Goal: Transaction & Acquisition: Purchase product/service

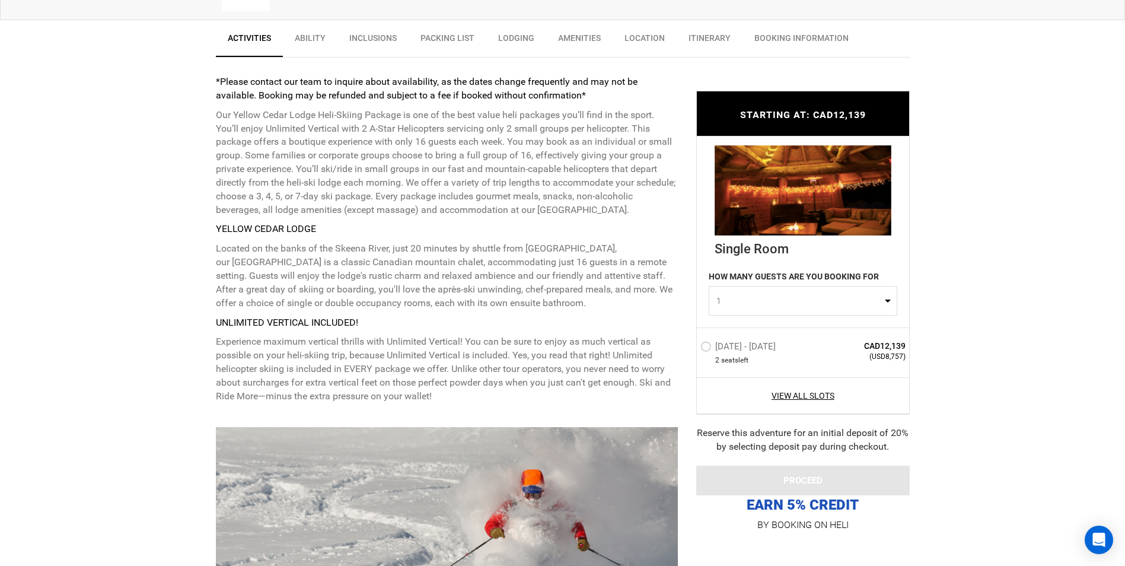
scroll to position [475, 0]
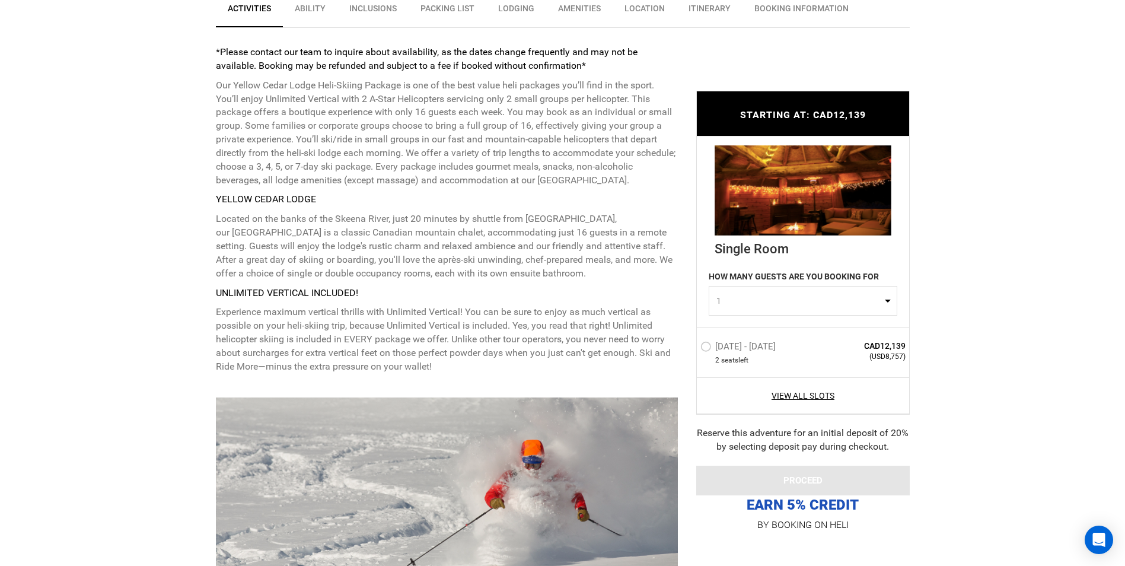
click at [709, 344] on label "[DATE] - [DATE]" at bounding box center [740, 348] width 78 height 14
click at [692, 344] on input "[DATE] - [DATE]" at bounding box center [692, 352] width 0 height 26
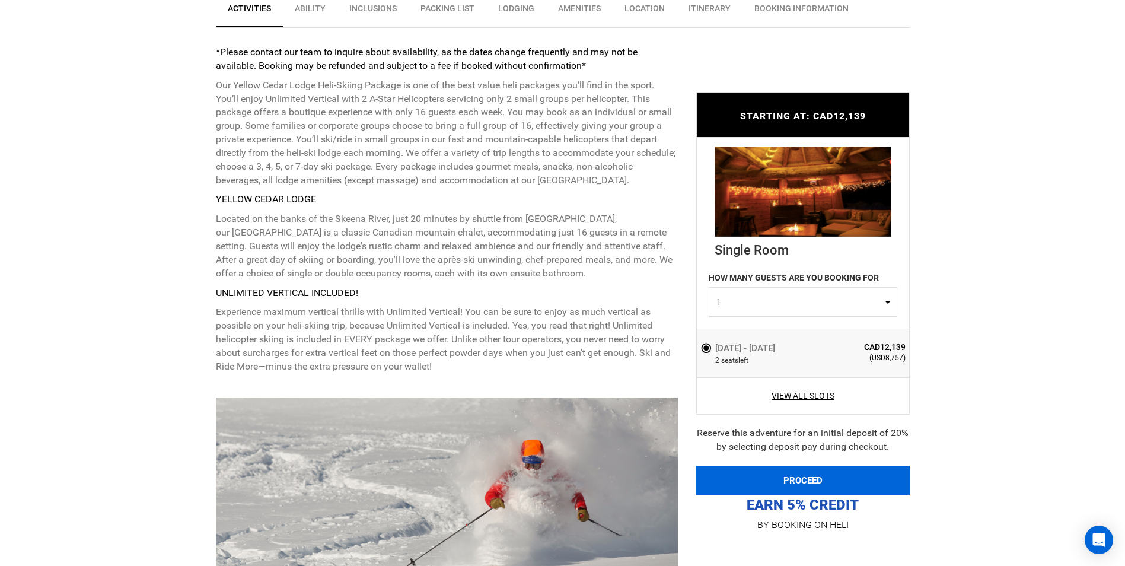
click at [829, 476] on button "PROCEED" at bounding box center [803, 481] width 214 height 30
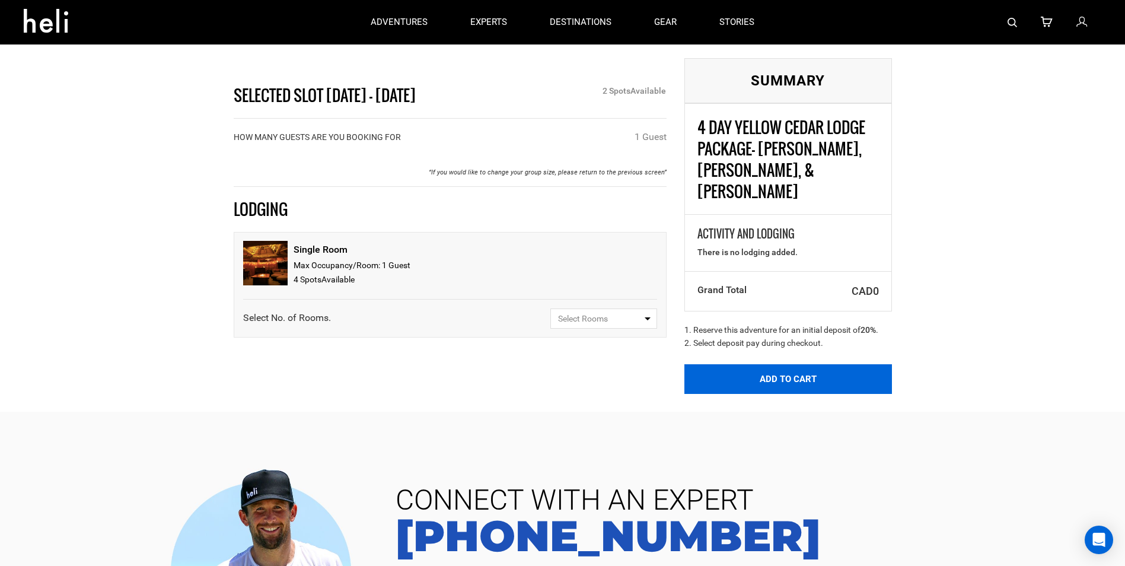
click at [778, 364] on button "Add to Cart" at bounding box center [789, 379] width 208 height 30
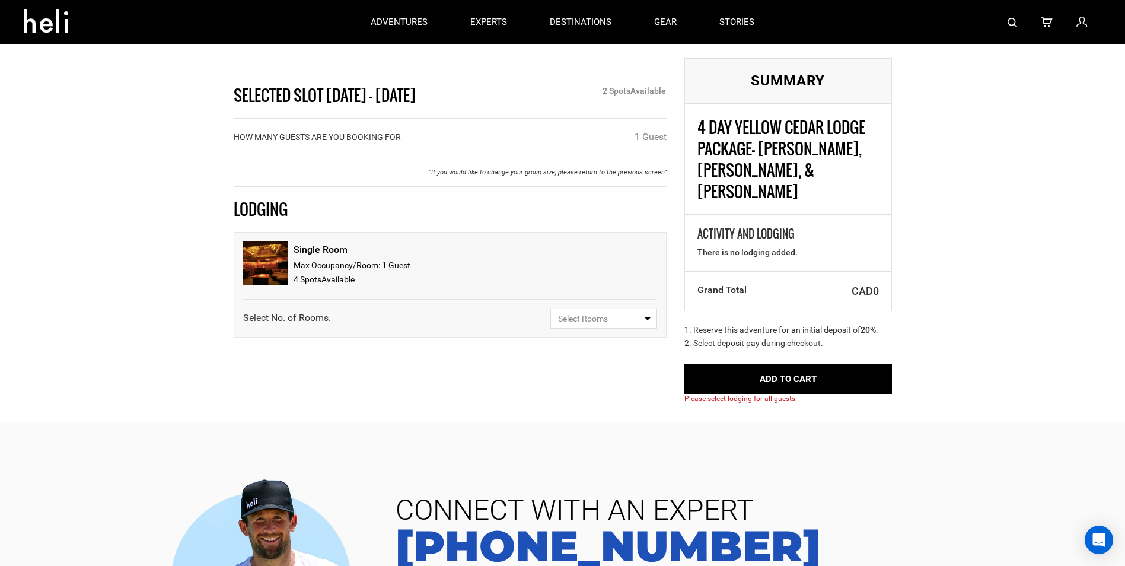
click at [647, 316] on button "Select Rooms" at bounding box center [603, 318] width 107 height 20
click at [578, 358] on link "1" at bounding box center [604, 364] width 106 height 21
select select "1"
click at [600, 360] on span "Select Guests" at bounding box center [600, 360] width 84 height 12
click at [578, 402] on span "1 Guest" at bounding box center [571, 405] width 28 height 9
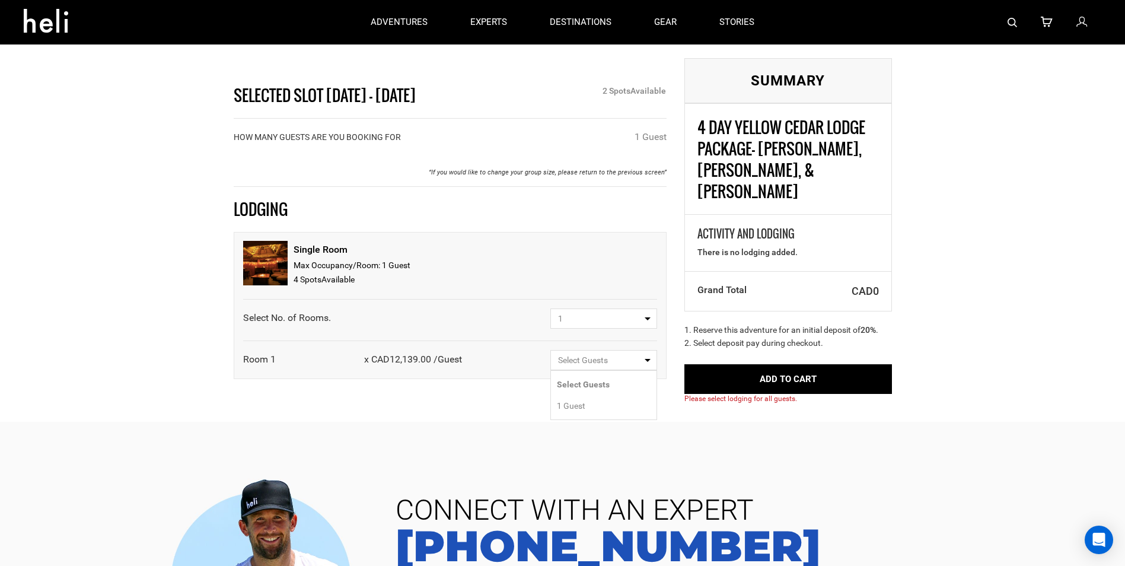
select select "1"
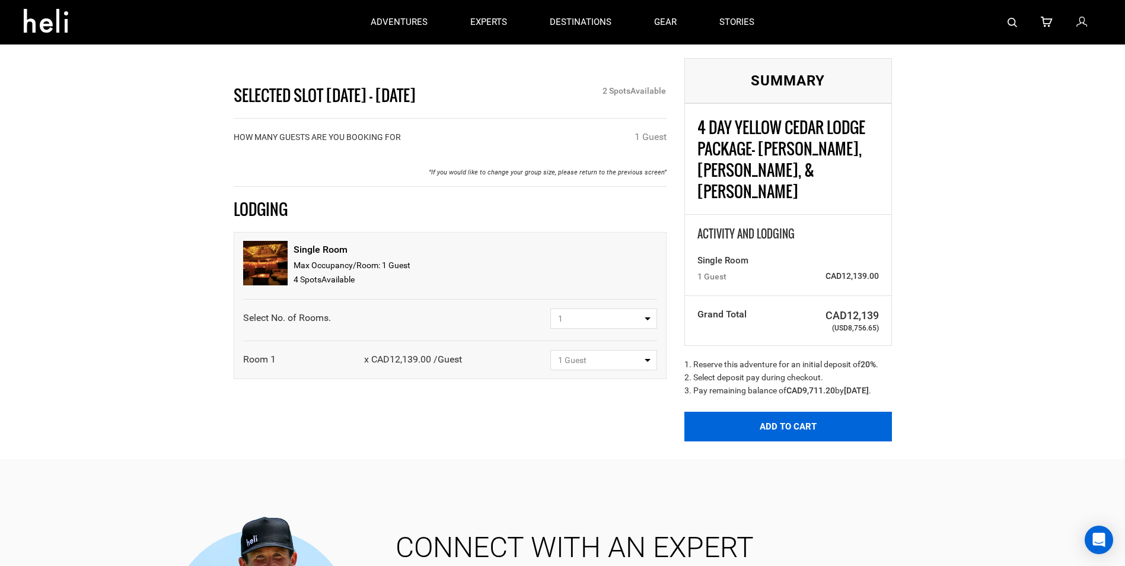
click at [774, 412] on button "Add to Cart" at bounding box center [789, 427] width 208 height 30
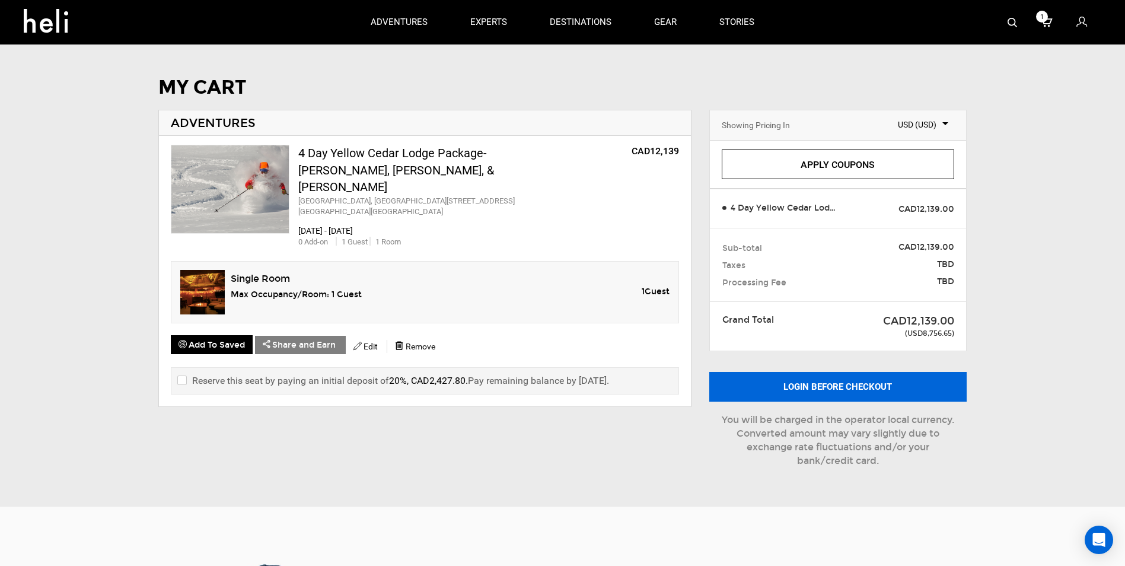
click at [784, 389] on button "Login before checkout" at bounding box center [837, 387] width 257 height 30
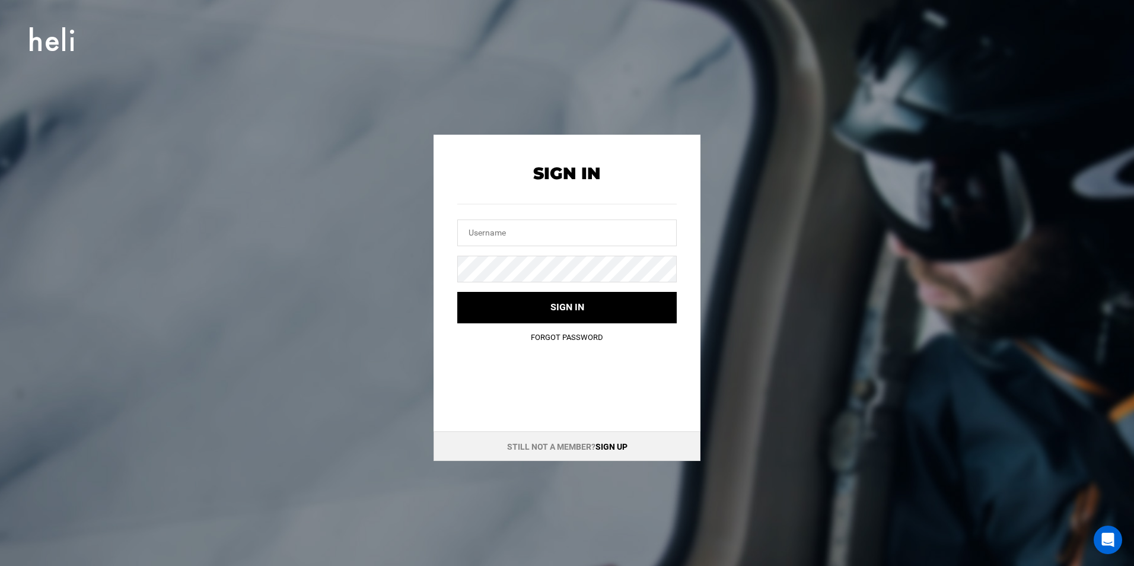
click at [613, 445] on link "Sign up" at bounding box center [612, 446] width 32 height 9
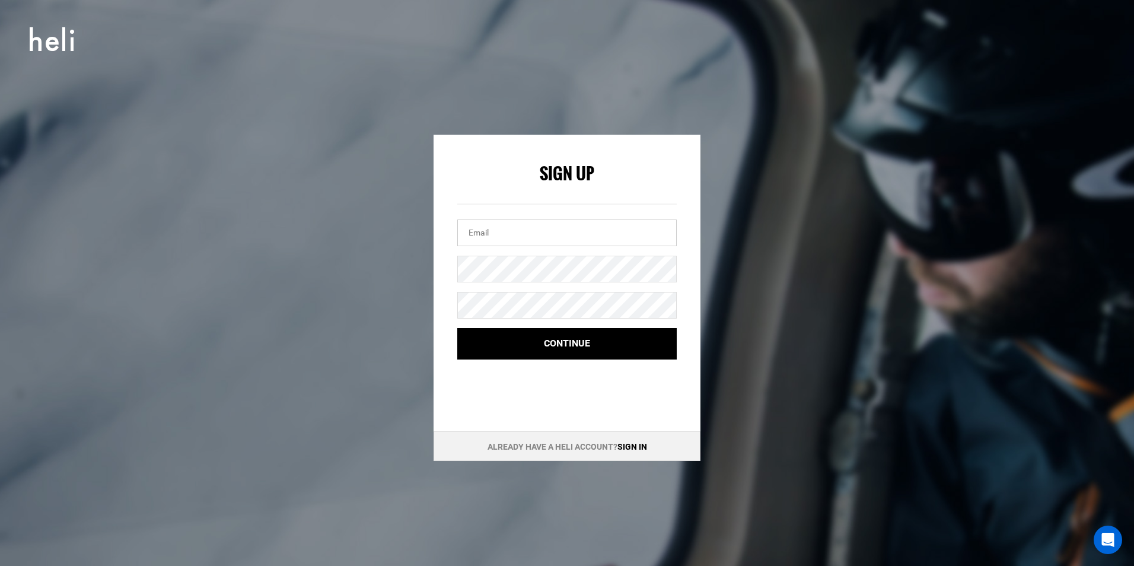
click at [544, 234] on input "email" at bounding box center [566, 232] width 219 height 27
type input "[EMAIL_ADDRESS][DOMAIN_NAME]"
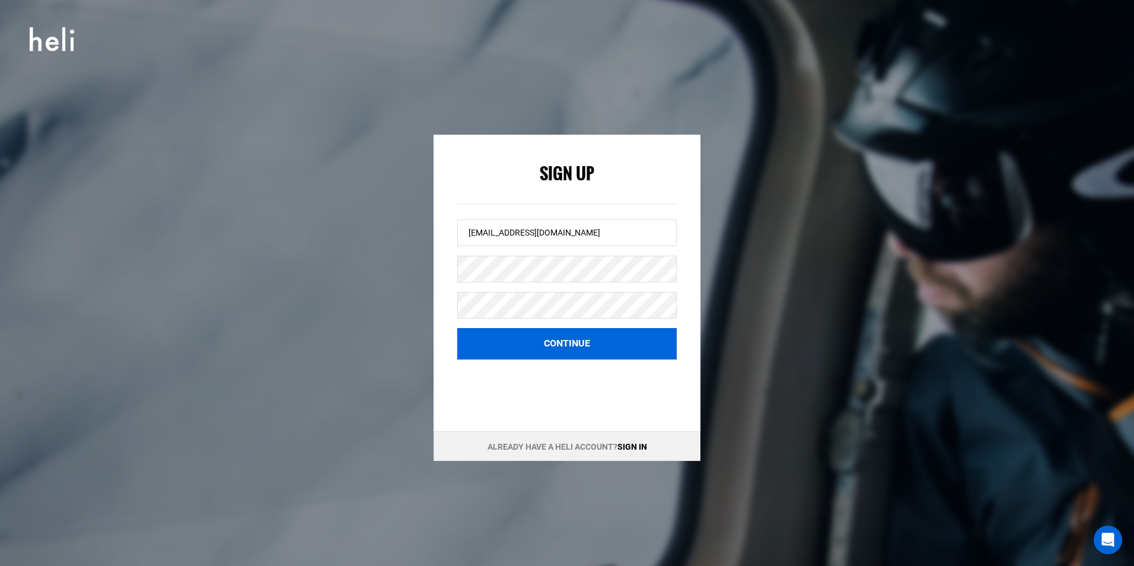
click at [554, 331] on button "Continue" at bounding box center [566, 343] width 219 height 31
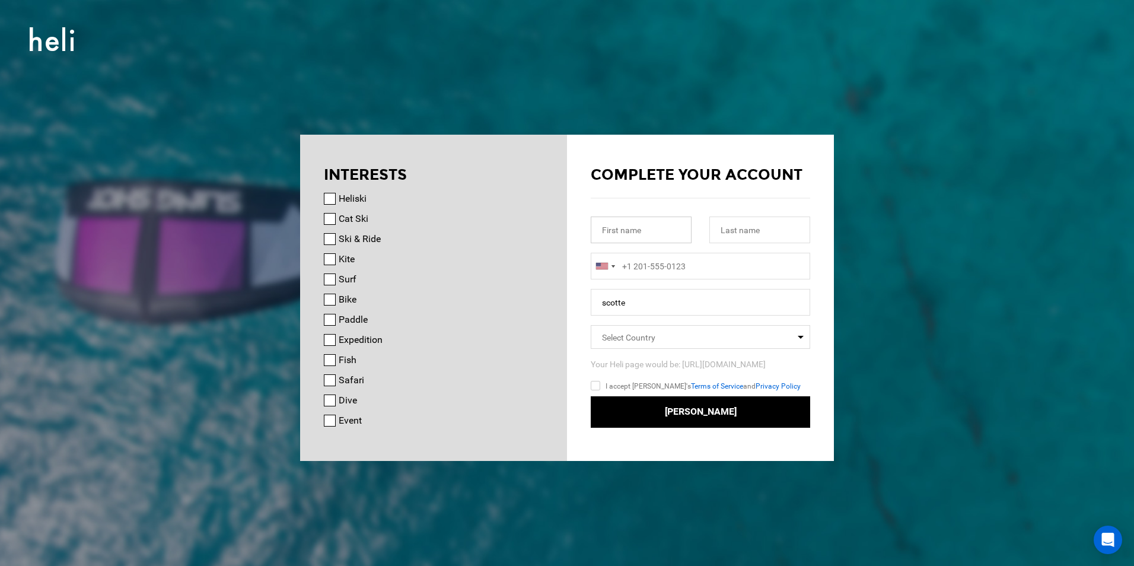
click at [669, 229] on input "text" at bounding box center [641, 230] width 101 height 27
type input "[PERSON_NAME]"
type input "Ehrnstein"
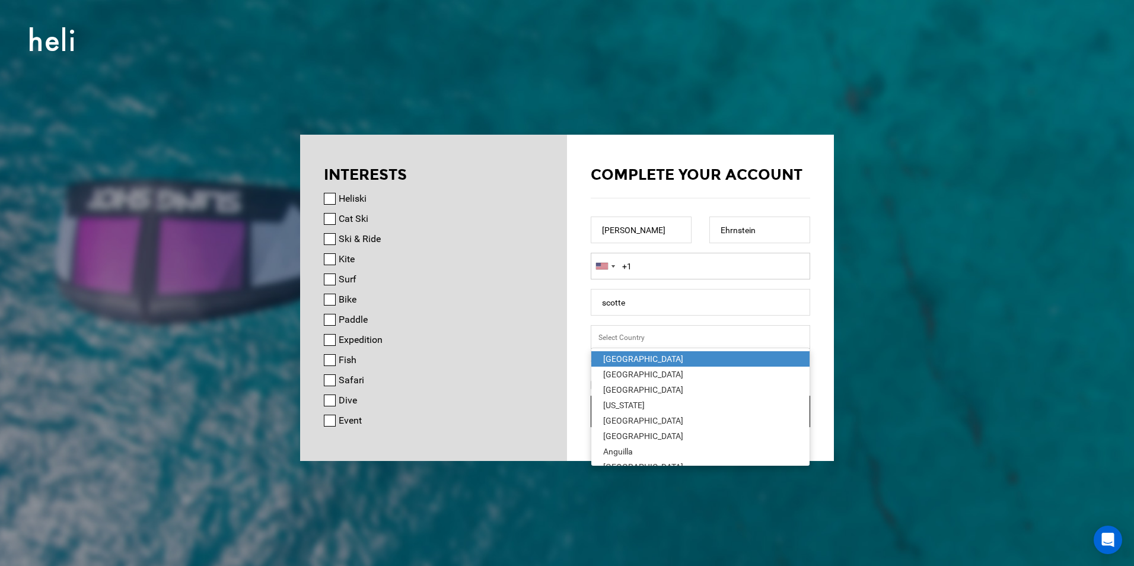
click at [686, 275] on input "+1" at bounding box center [700, 266] width 219 height 27
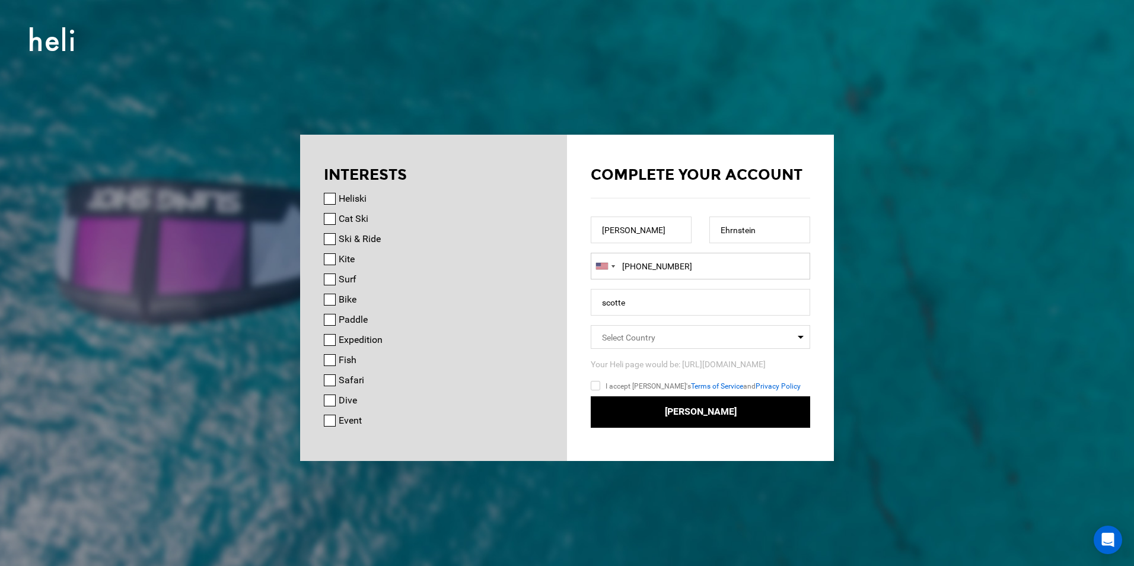
type input "[PHONE_NUMBER]"
click at [690, 292] on input "scotte" at bounding box center [700, 302] width 219 height 27
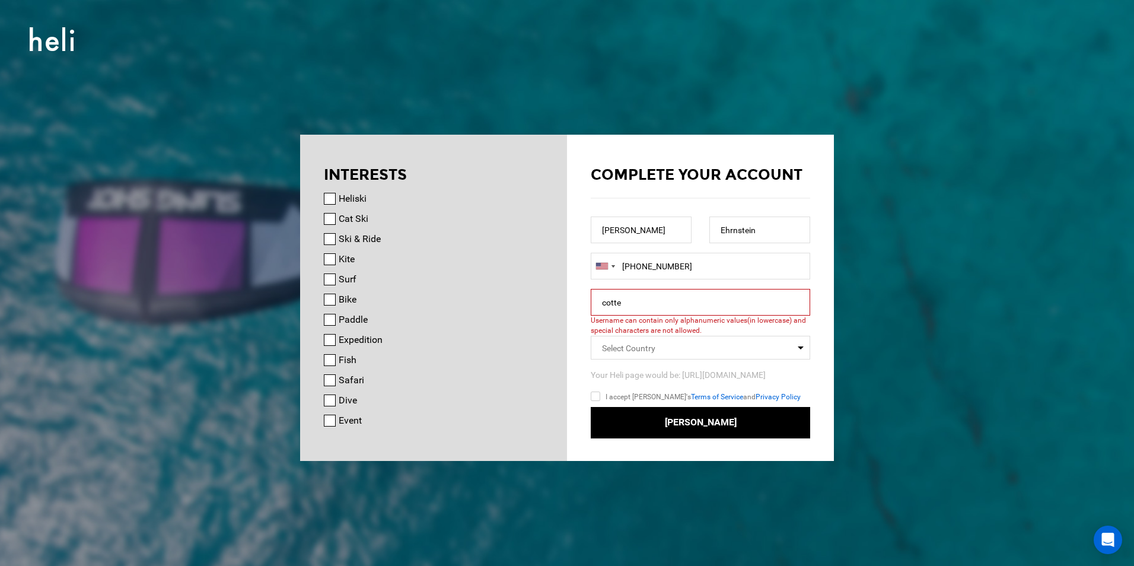
type input "scotte"
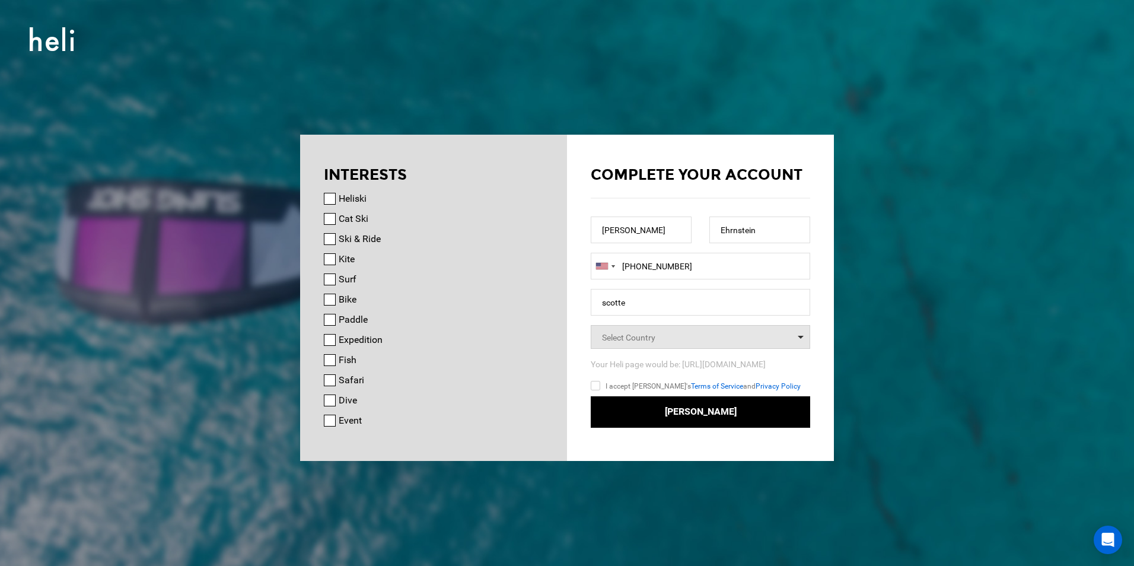
click at [796, 343] on span "Select Country" at bounding box center [700, 337] width 219 height 24
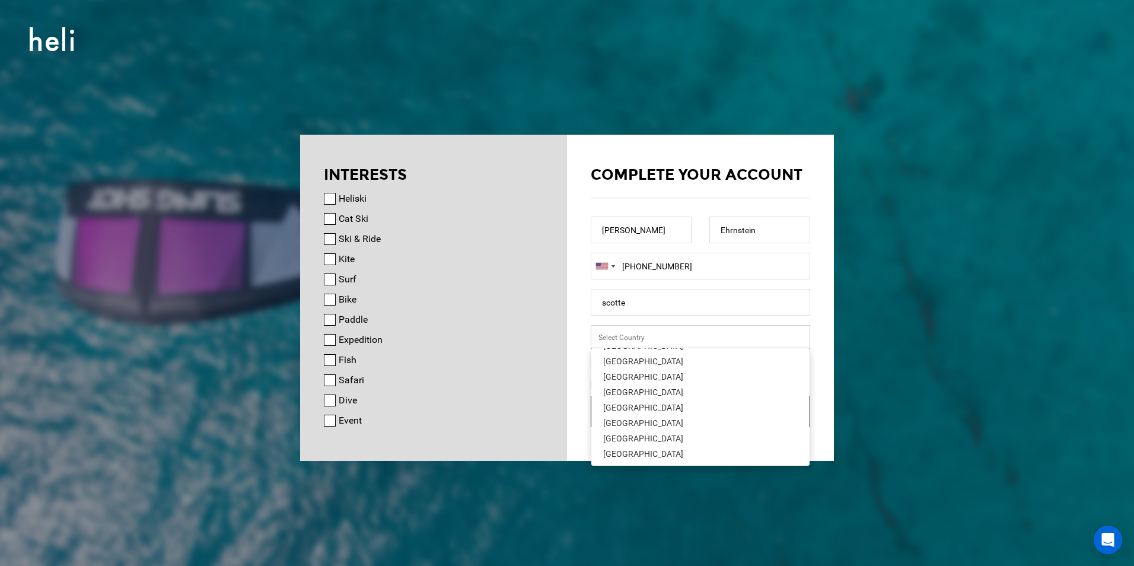
scroll to position [3465, 0]
click at [661, 448] on span "[GEOGRAPHIC_DATA]" at bounding box center [700, 455] width 218 height 15
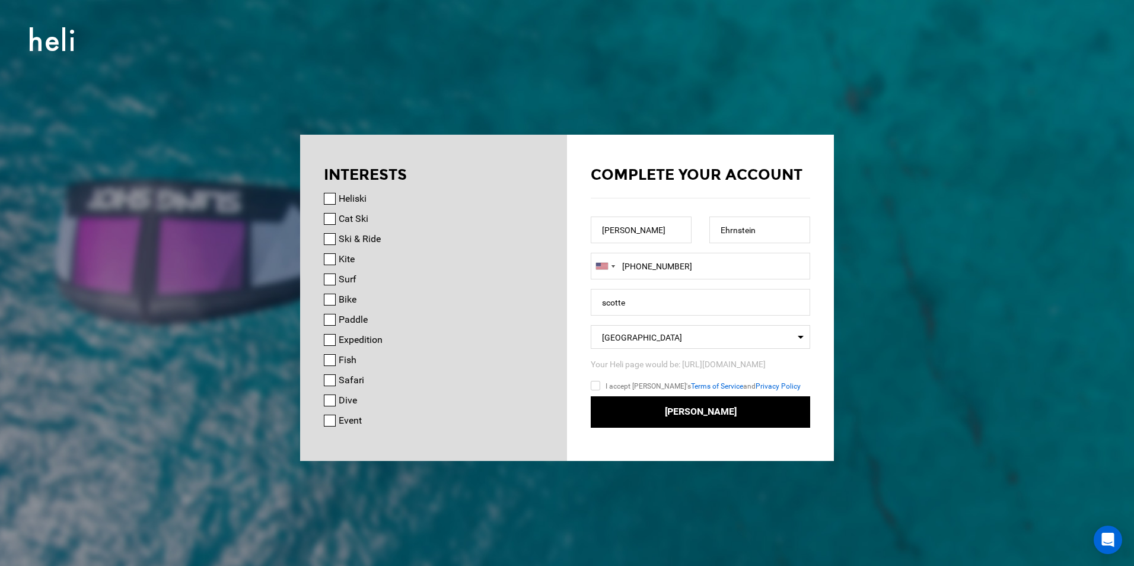
click at [596, 385] on input "I accept [PERSON_NAME]'s Terms of Service and Privacy Policy" at bounding box center [613, 387] width 44 height 17
checkbox input "true"
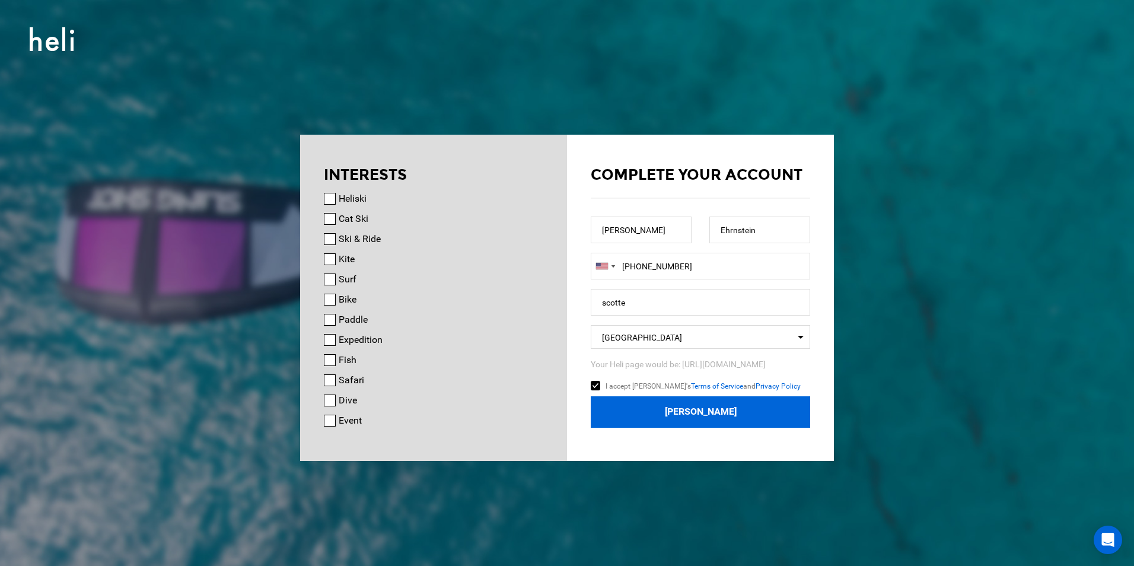
drag, startPoint x: 669, startPoint y: 409, endPoint x: 465, endPoint y: 281, distance: 240.9
click at [480, 135] on div "INTERESTS [GEOGRAPHIC_DATA] Cat Ski Ski & Ride Kite Surf Bike Paddle Expedition…" at bounding box center [567, 135] width 534 height 0
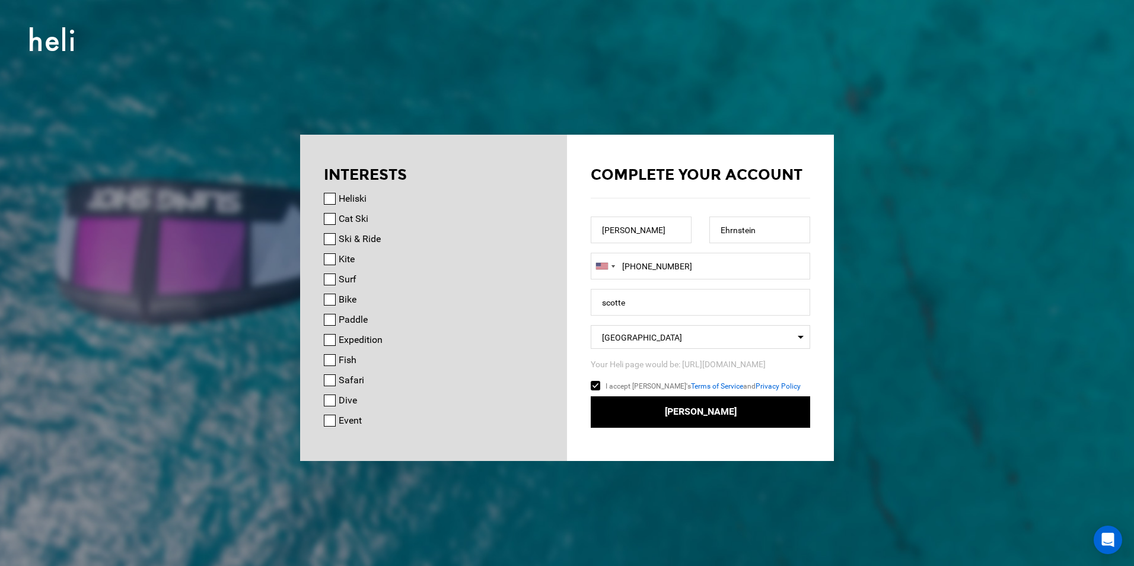
click at [342, 281] on label "Surf" at bounding box center [348, 279] width 18 height 14
click at [336, 281] on input "Surf" at bounding box center [330, 279] width 12 height 12
checkbox input "true"
click at [336, 192] on div "Heliski" at bounding box center [433, 199] width 219 height 14
click at [335, 196] on input "Heliski" at bounding box center [330, 199] width 12 height 12
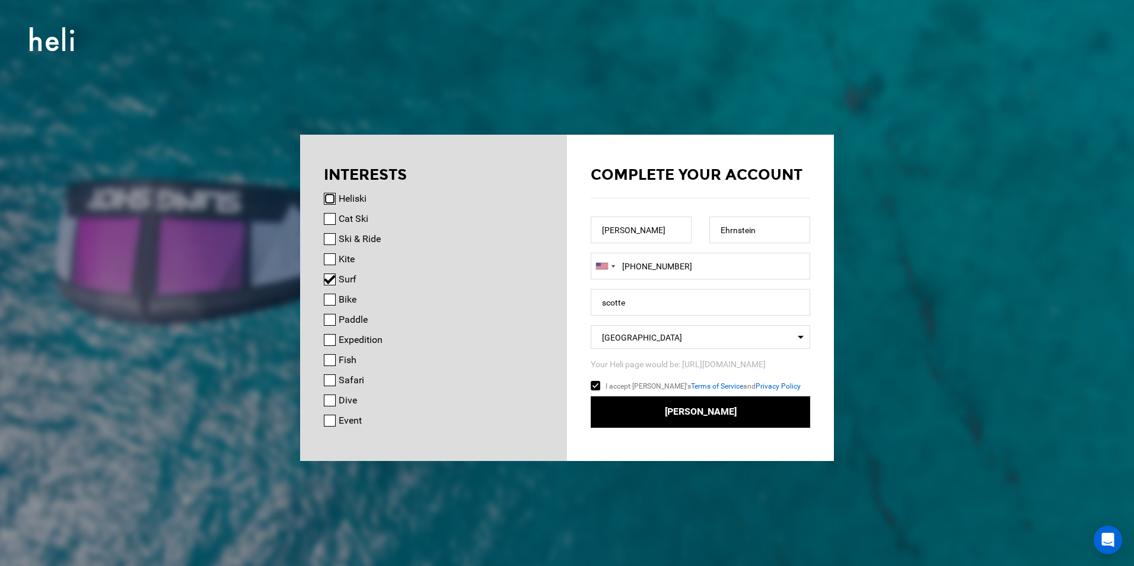
checkbox input "true"
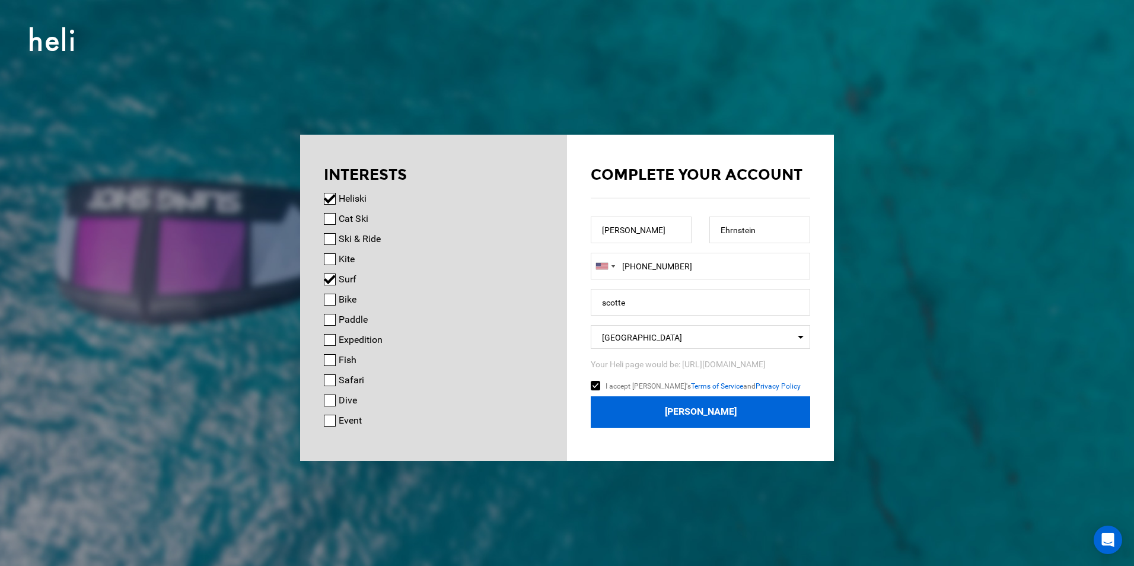
click at [686, 418] on button "[PERSON_NAME]" at bounding box center [700, 411] width 219 height 31
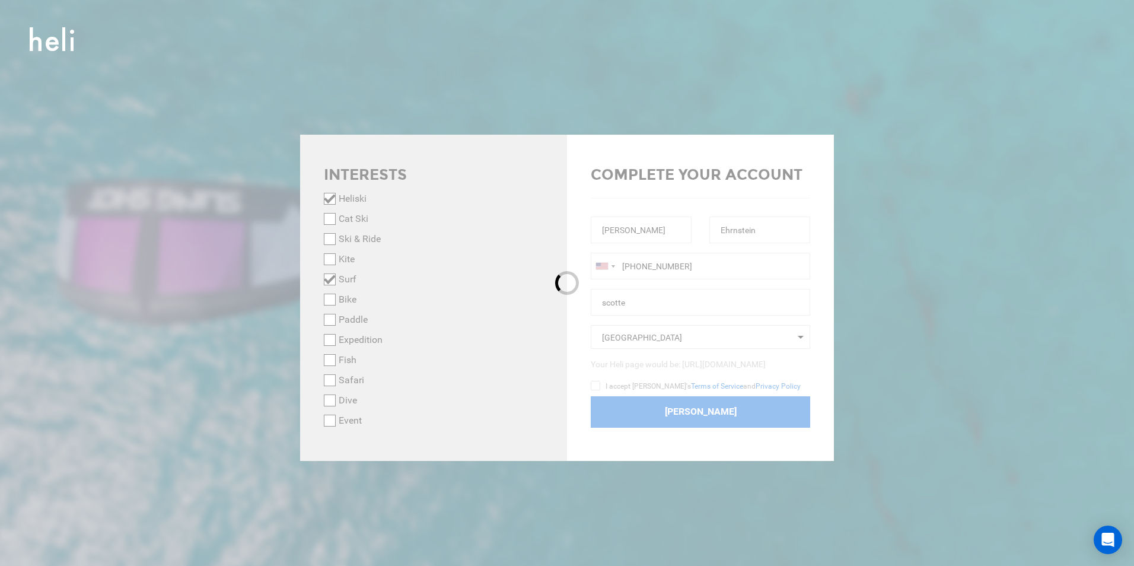
checkbox input "false"
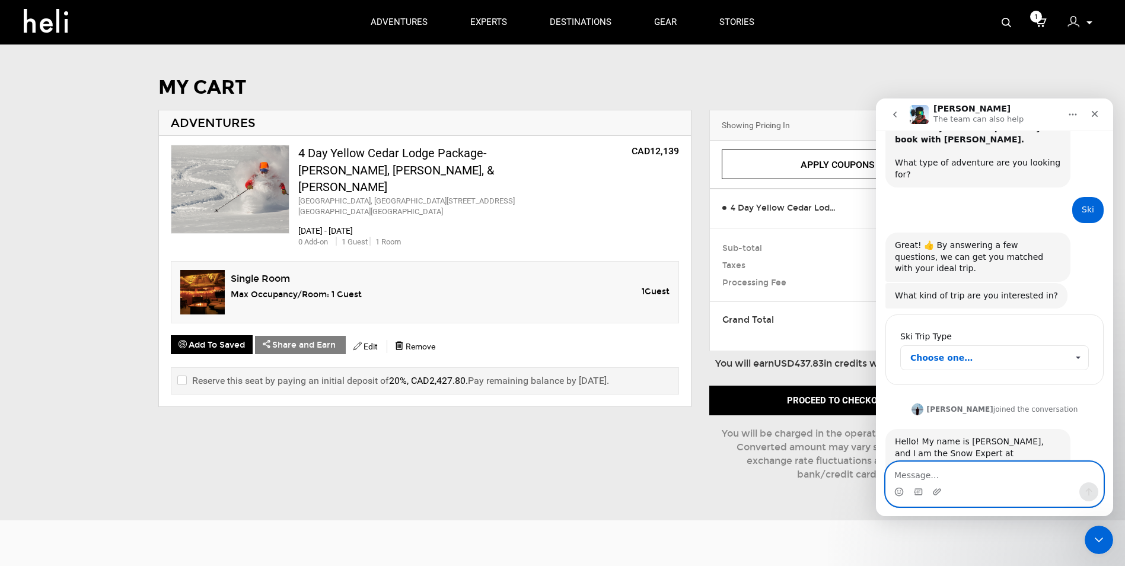
scroll to position [119, 0]
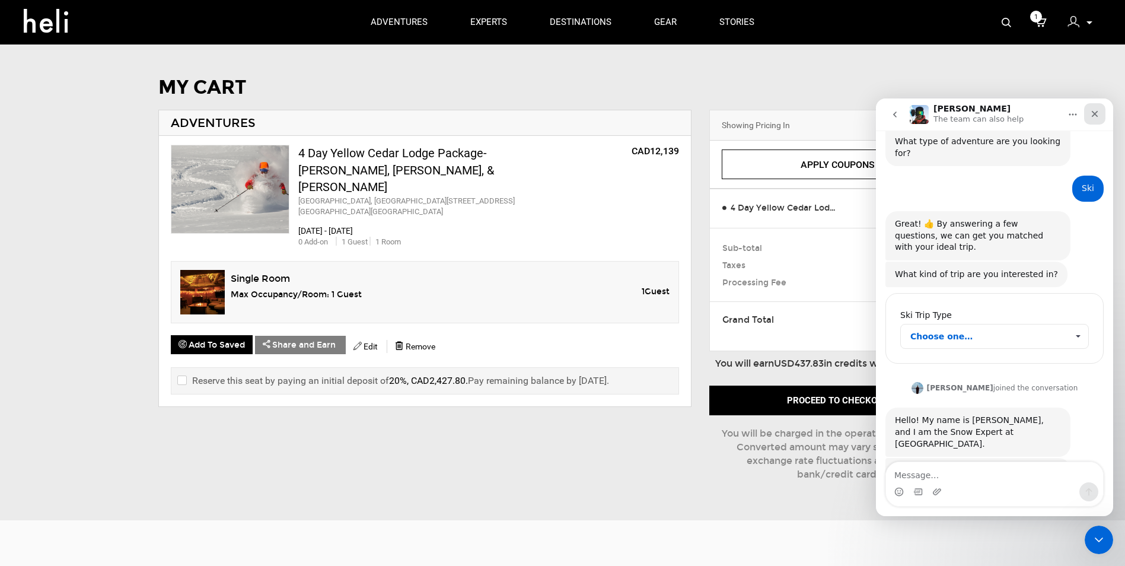
click at [1096, 114] on icon "Close" at bounding box center [1095, 114] width 7 height 7
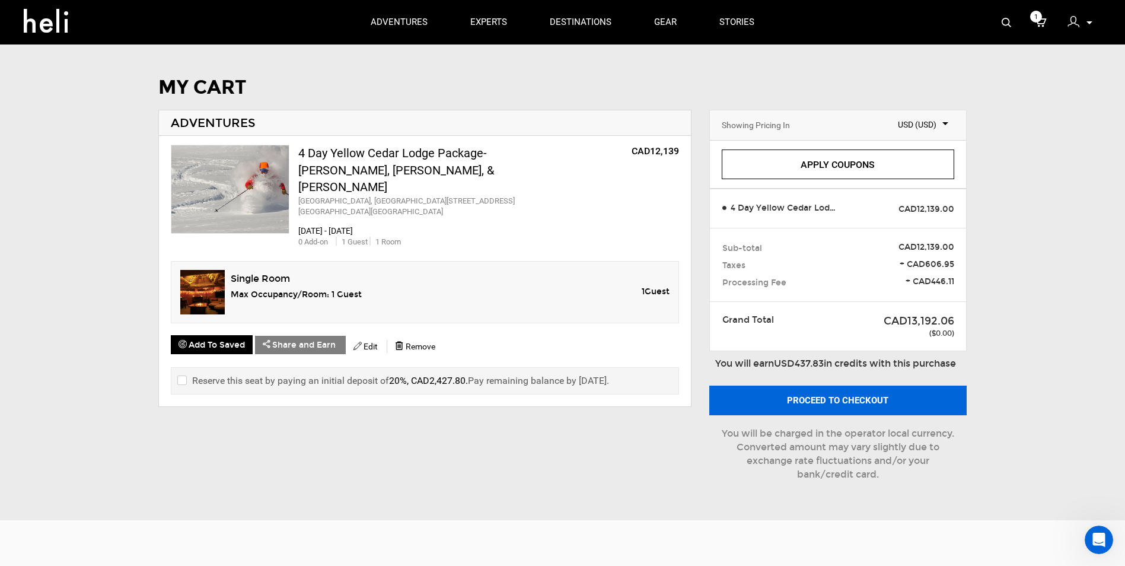
click at [842, 400] on button "Proceed to checkout" at bounding box center [837, 401] width 257 height 30
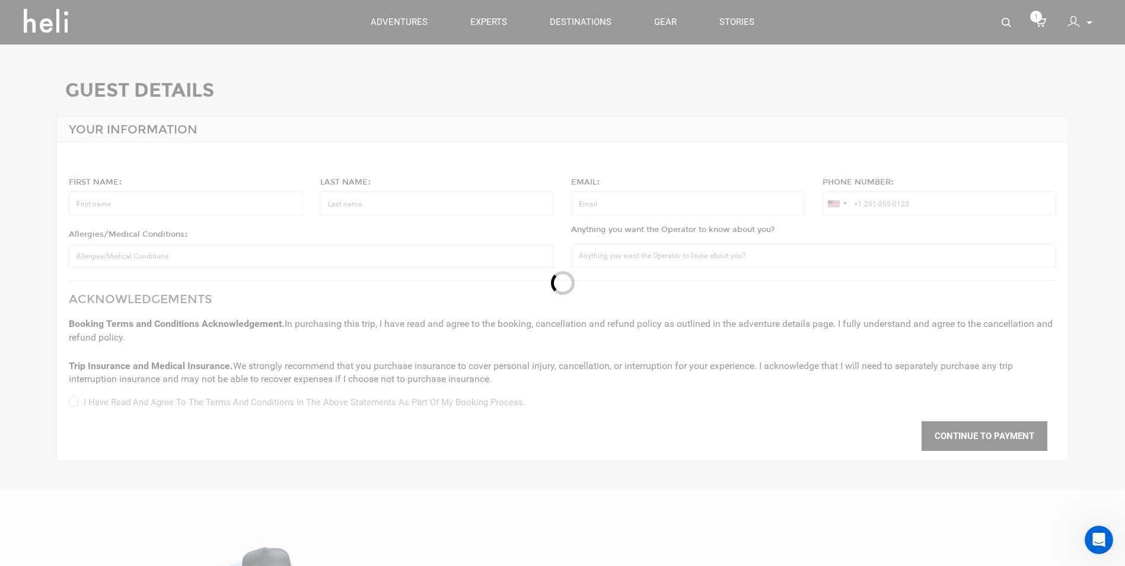
type input "[PERSON_NAME]"
type input "Ehrnstein"
type input "[EMAIL_ADDRESS][DOMAIN_NAME]"
type input "[PHONE_NUMBER]"
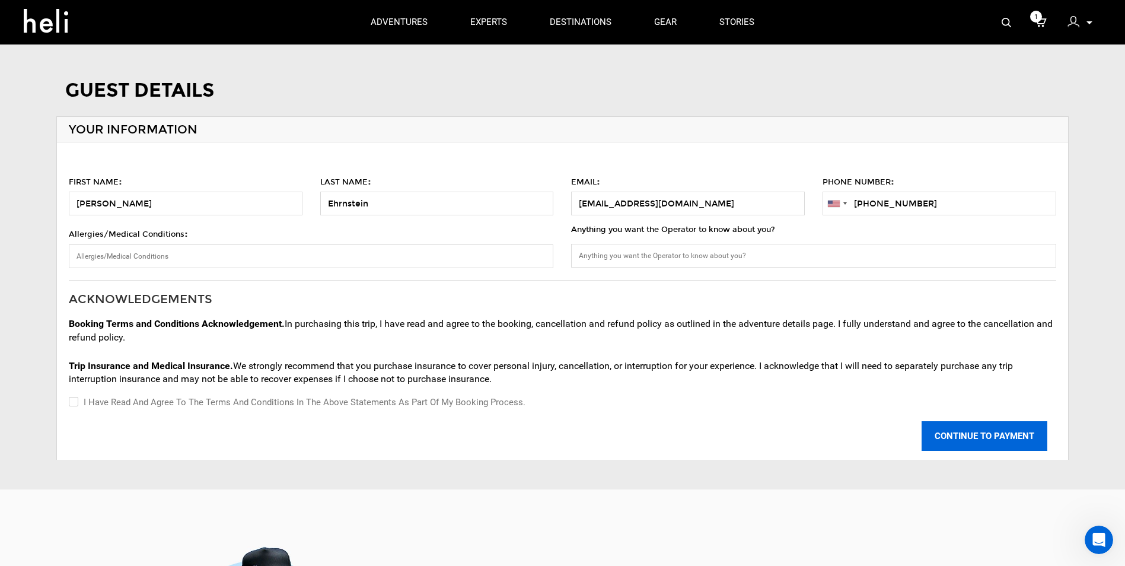
click at [975, 431] on button "CONTINUE TO PAYMENT" at bounding box center [985, 436] width 126 height 30
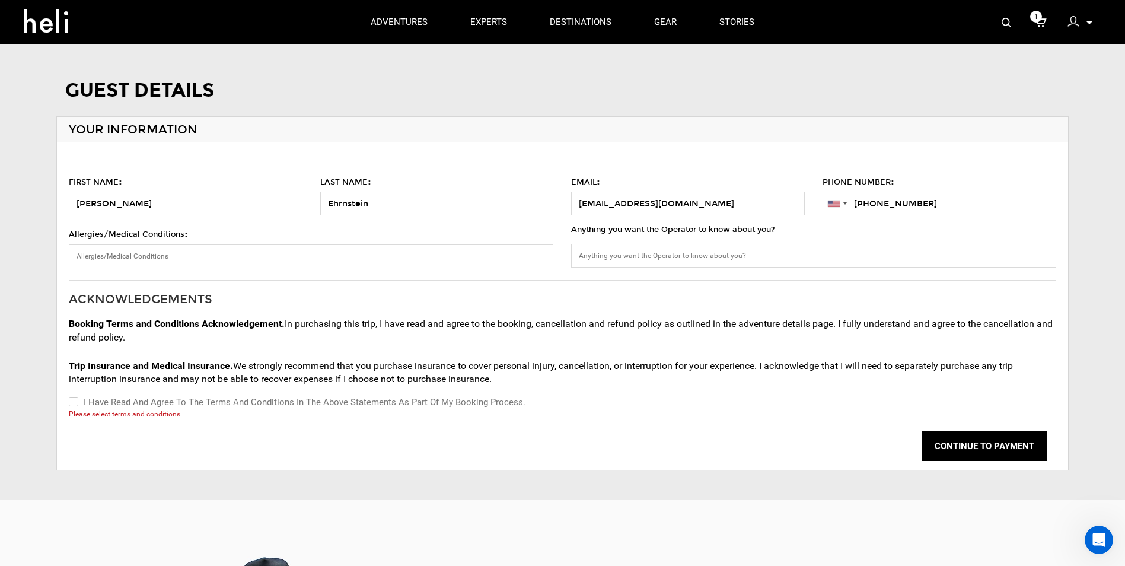
click at [79, 405] on label "I have read and agree to the terms and conditions in the above statements as pa…" at bounding box center [297, 402] width 457 height 14
click at [77, 405] on input "I have read and agree to the terms and conditions in the above statements as pa…" at bounding box center [73, 402] width 8 height 14
checkbox input "true"
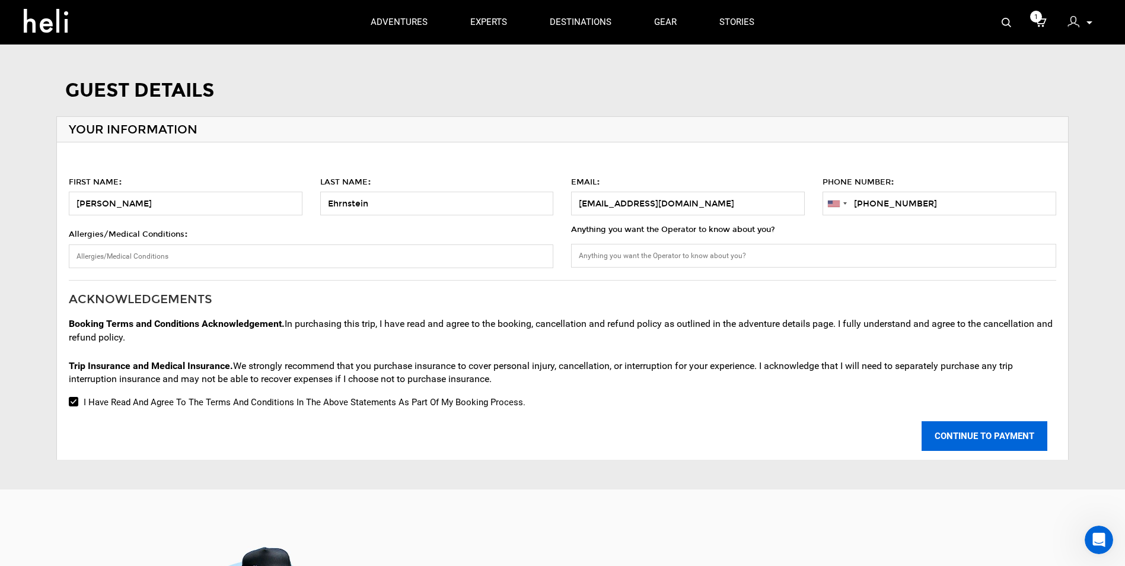
click at [945, 429] on button "CONTINUE TO PAYMENT" at bounding box center [985, 436] width 126 height 30
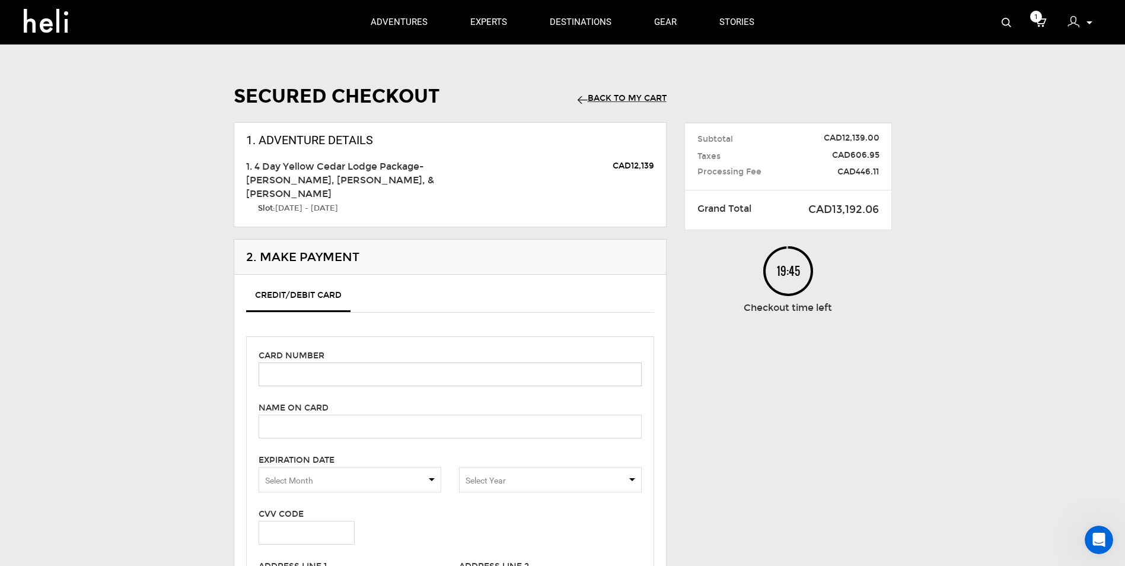
click at [385, 362] on input "text" at bounding box center [450, 374] width 383 height 24
type input "4246315348899988"
type input "Scott Ehrnstein"
click at [399, 467] on span "Select Month" at bounding box center [350, 480] width 183 height 26
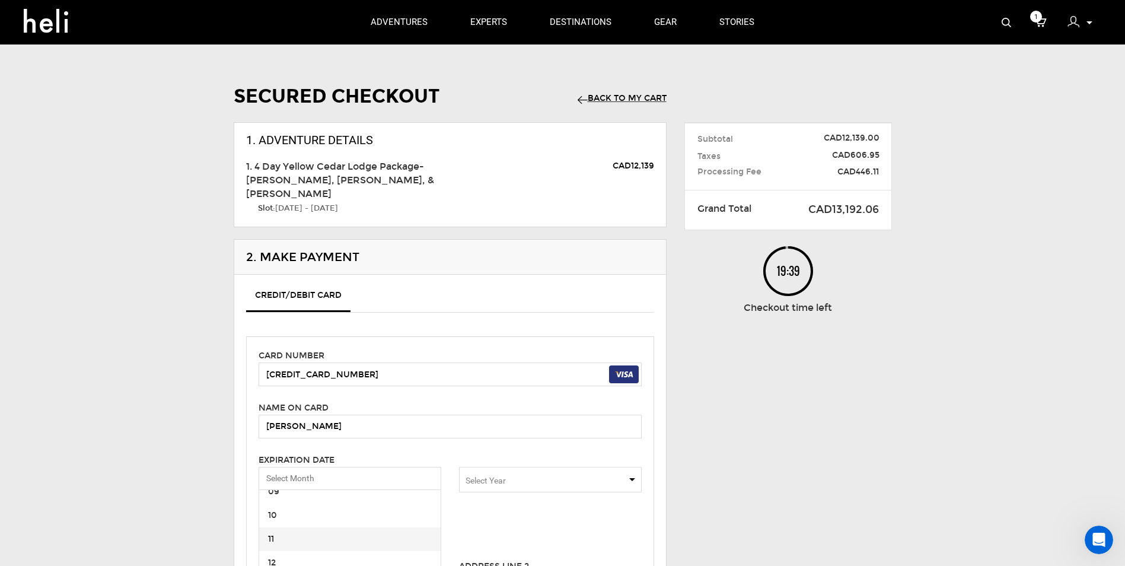
click at [319, 527] on span "11" at bounding box center [350, 539] width 182 height 24
click at [514, 467] on span "Select Year" at bounding box center [550, 480] width 183 height 26
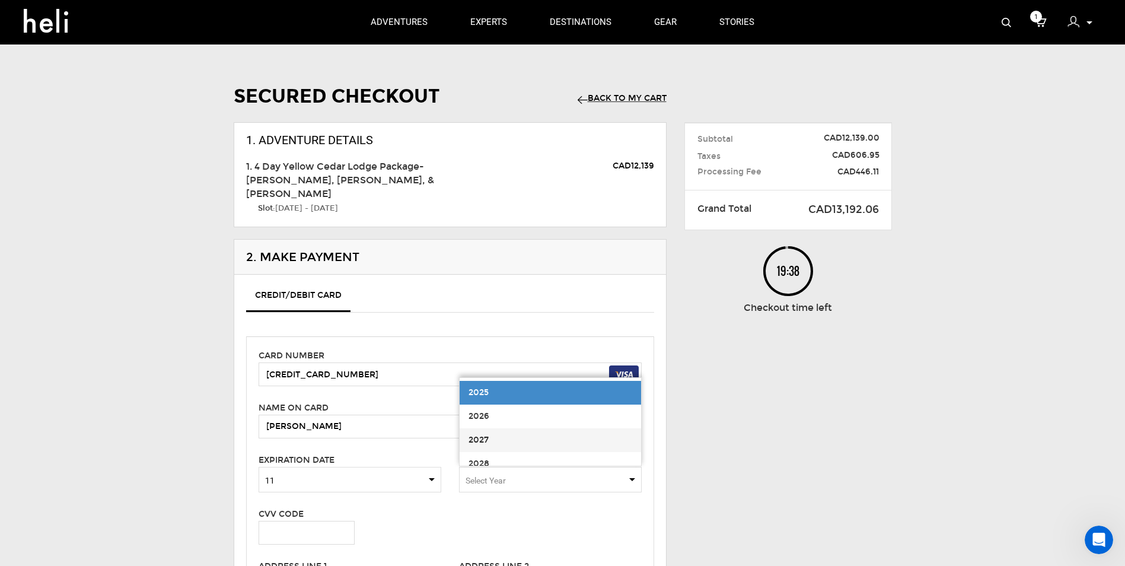
click at [513, 435] on span "2027" at bounding box center [551, 440] width 182 height 24
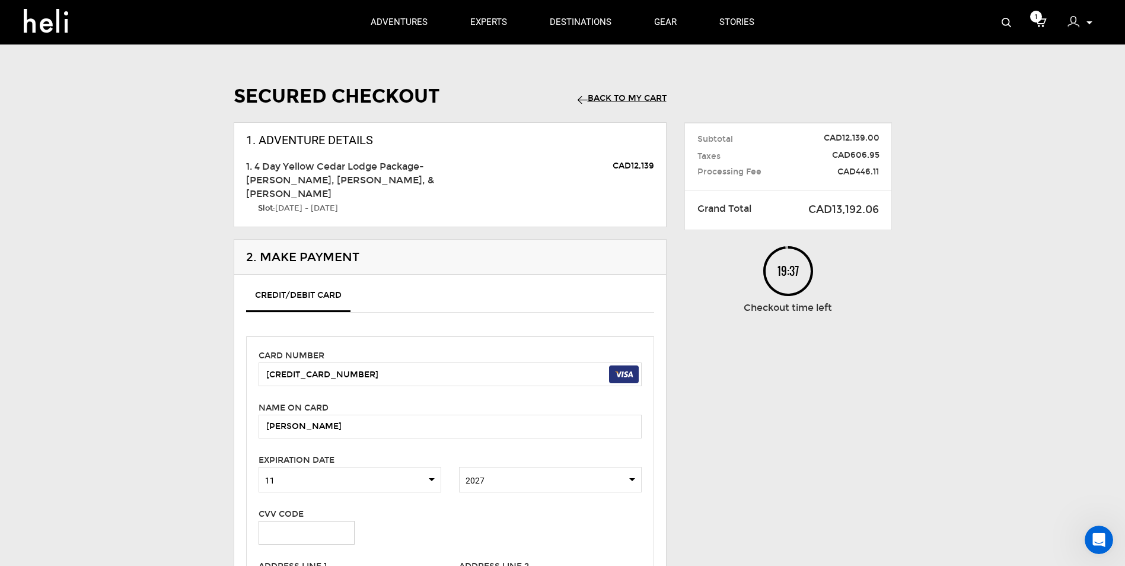
click at [338, 521] on input "text" at bounding box center [307, 533] width 96 height 24
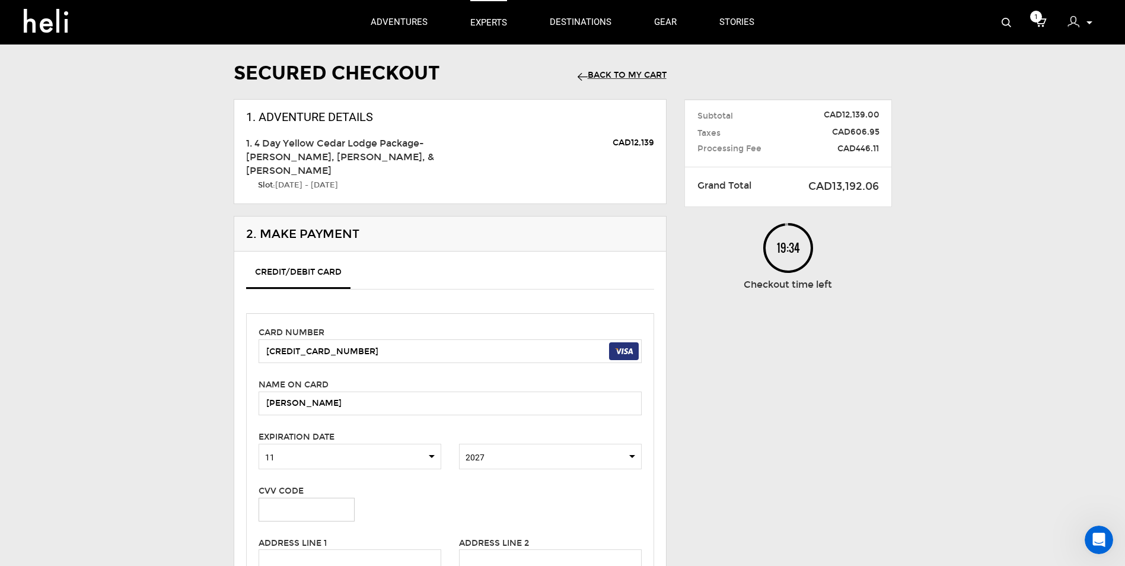
scroll to position [0, 0]
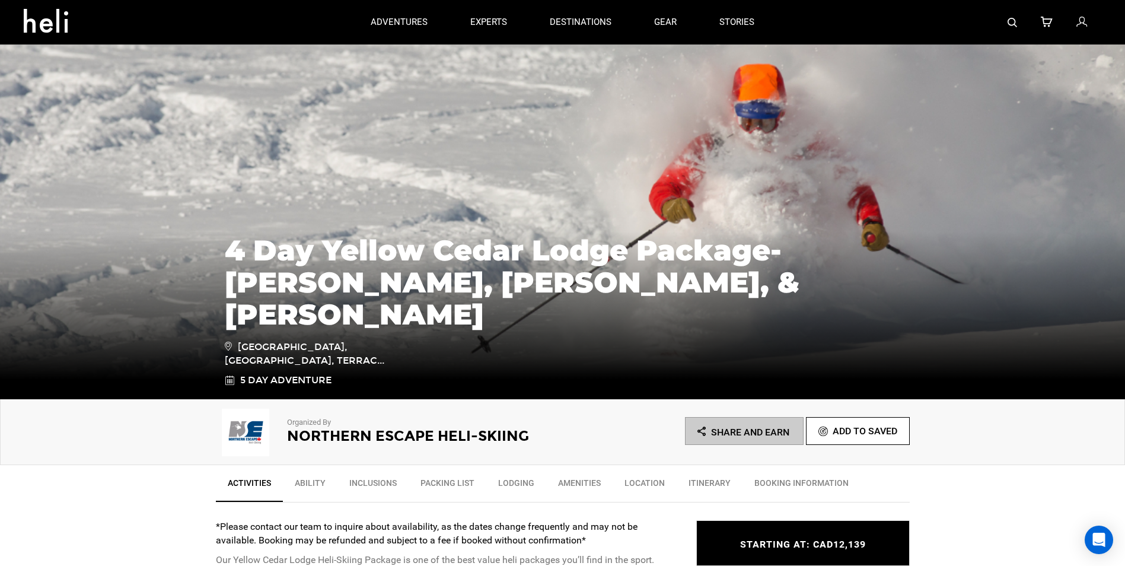
click at [563, 20] on div at bounding box center [939, 22] width 326 height 44
click at [563, 21] on icon at bounding box center [1082, 22] width 11 height 15
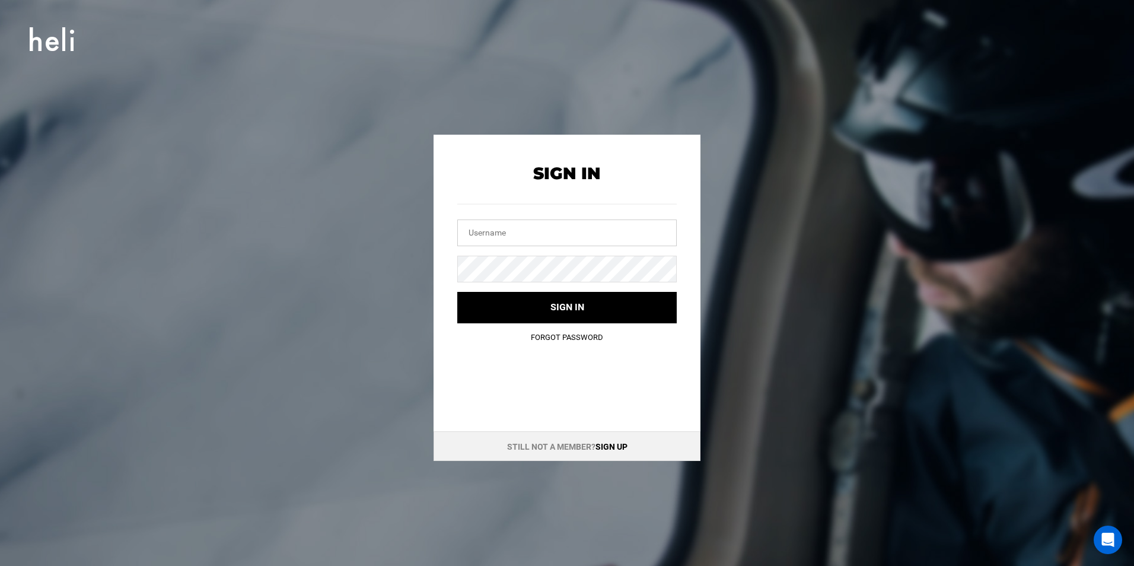
type input "[EMAIL_ADDRESS][DOMAIN_NAME]"
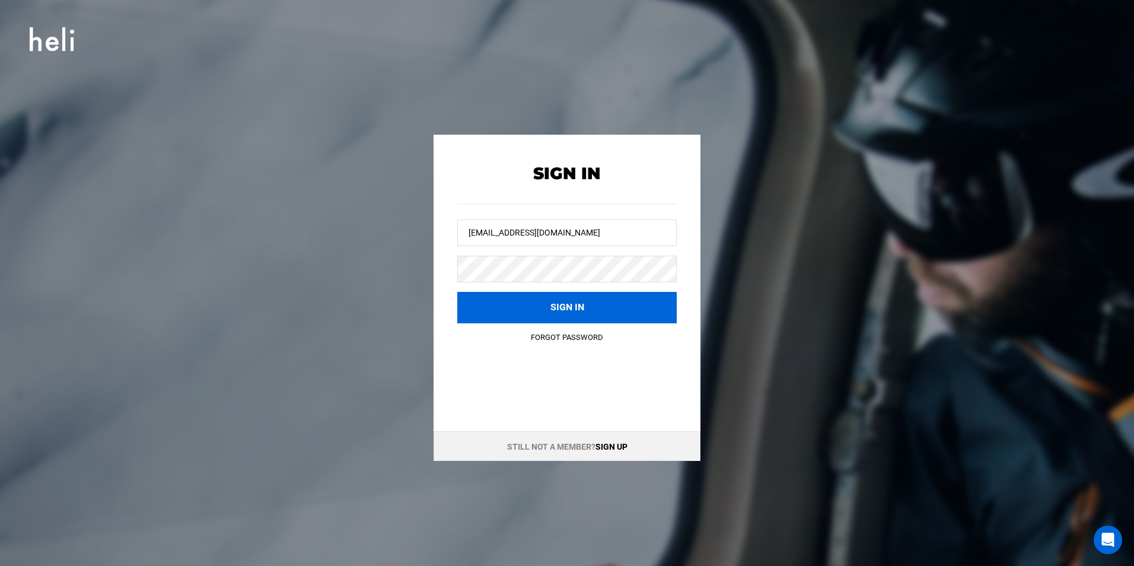
click at [545, 298] on button "Sign in" at bounding box center [566, 307] width 219 height 31
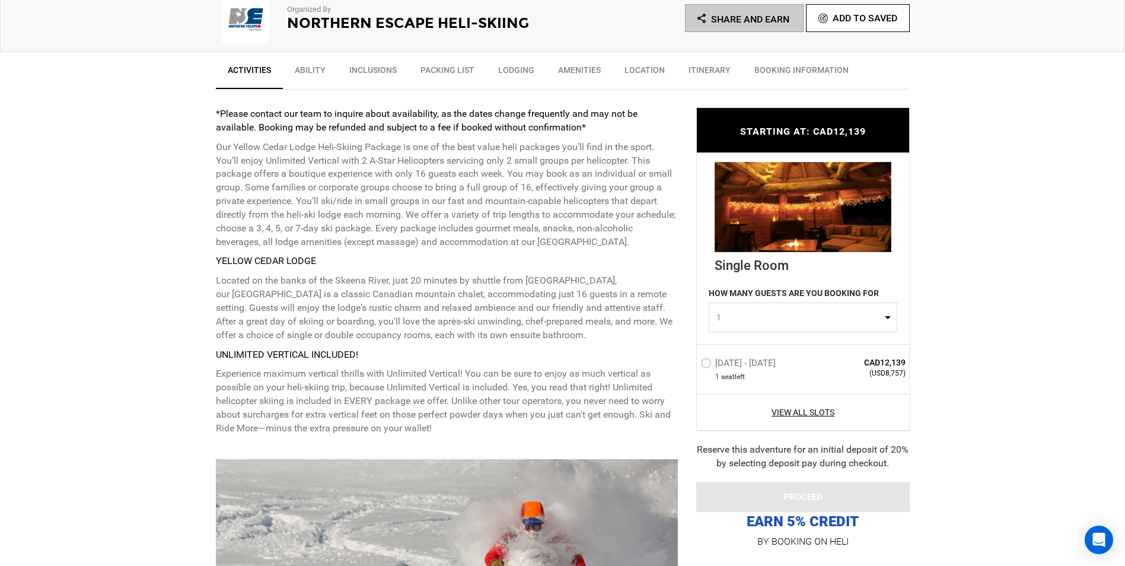
scroll to position [415, 0]
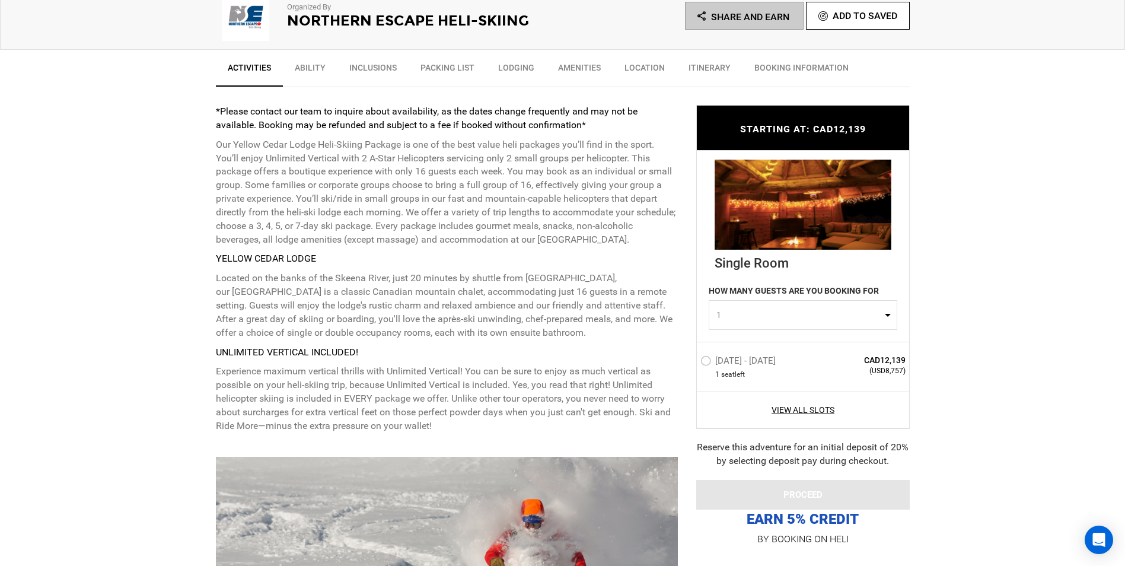
click at [563, 362] on label "[DATE] - [DATE]" at bounding box center [740, 362] width 78 height 14
click at [563, 362] on input "[DATE] - [DATE]" at bounding box center [692, 366] width 0 height 26
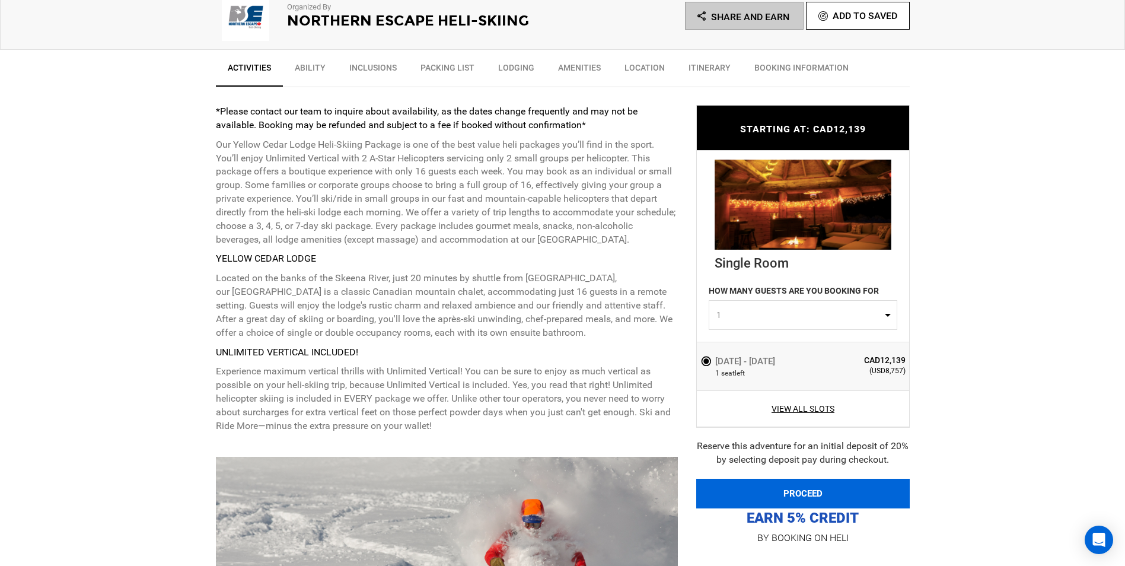
click at [563, 482] on button "PROCEED" at bounding box center [803, 494] width 214 height 30
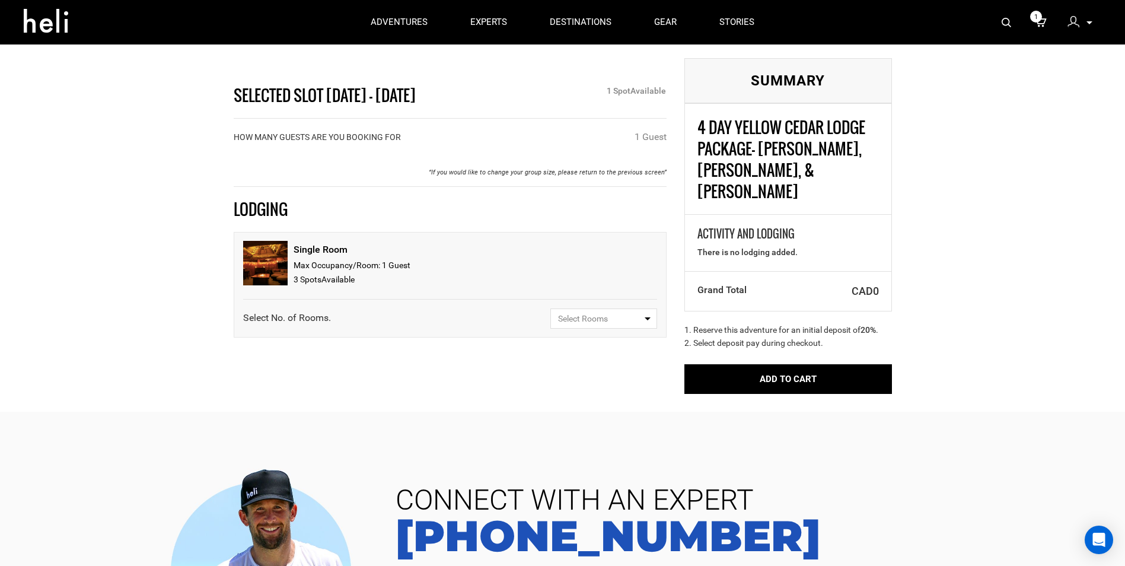
click at [563, 318] on span "Select Rooms" at bounding box center [600, 319] width 84 height 12
click at [563, 354] on link "1" at bounding box center [604, 364] width 106 height 21
select select "1"
click at [563, 363] on span "Select Guests" at bounding box center [600, 360] width 84 height 12
click at [563, 402] on span "1 Guest" at bounding box center [571, 405] width 28 height 9
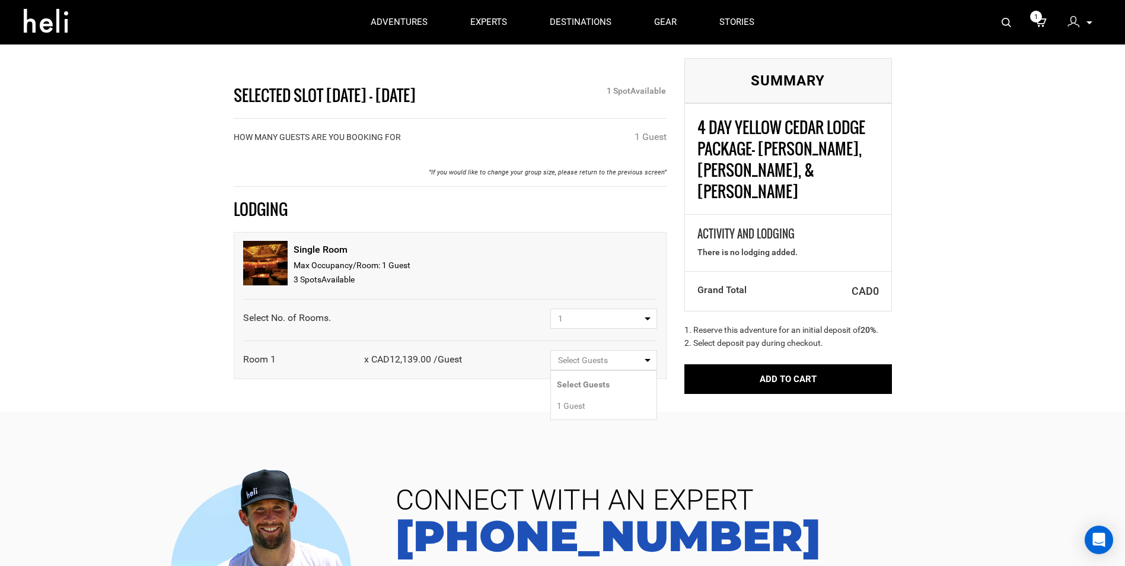
select select "1"
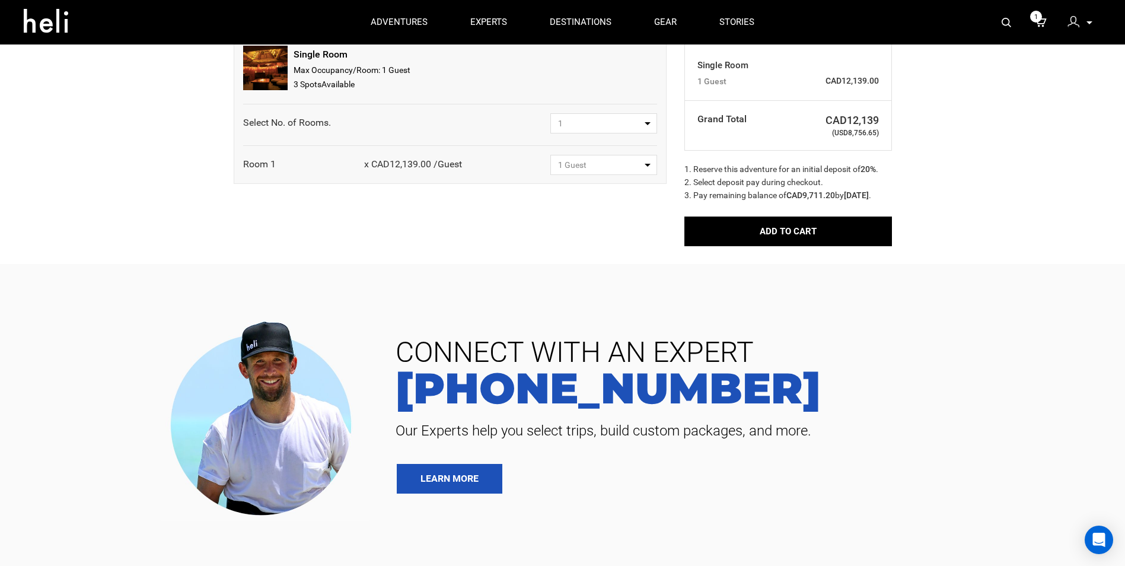
scroll to position [237, 0]
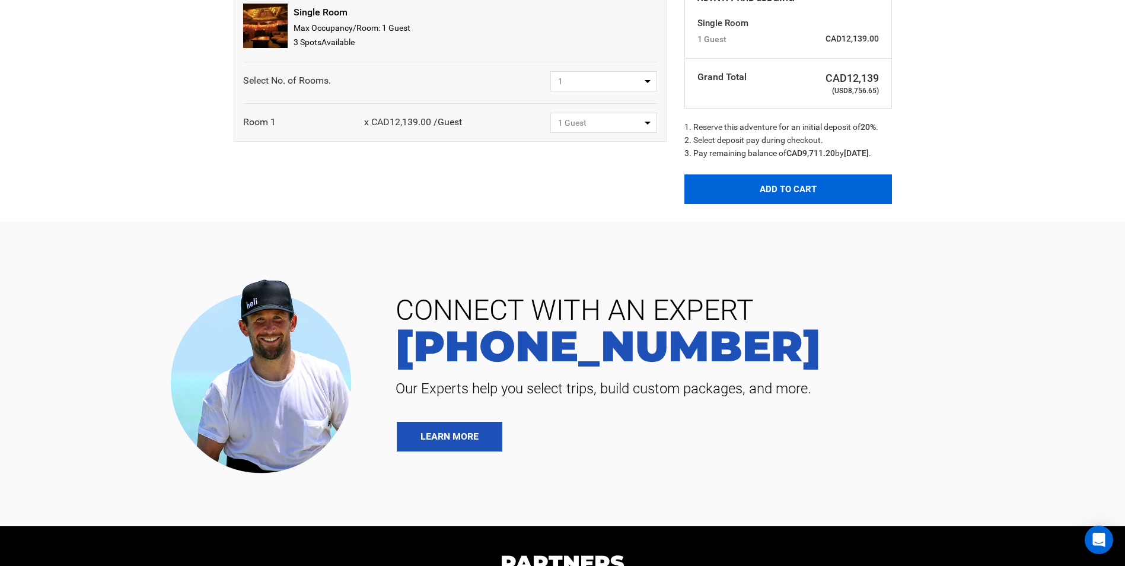
click at [563, 177] on button "Add to Cart" at bounding box center [789, 189] width 208 height 30
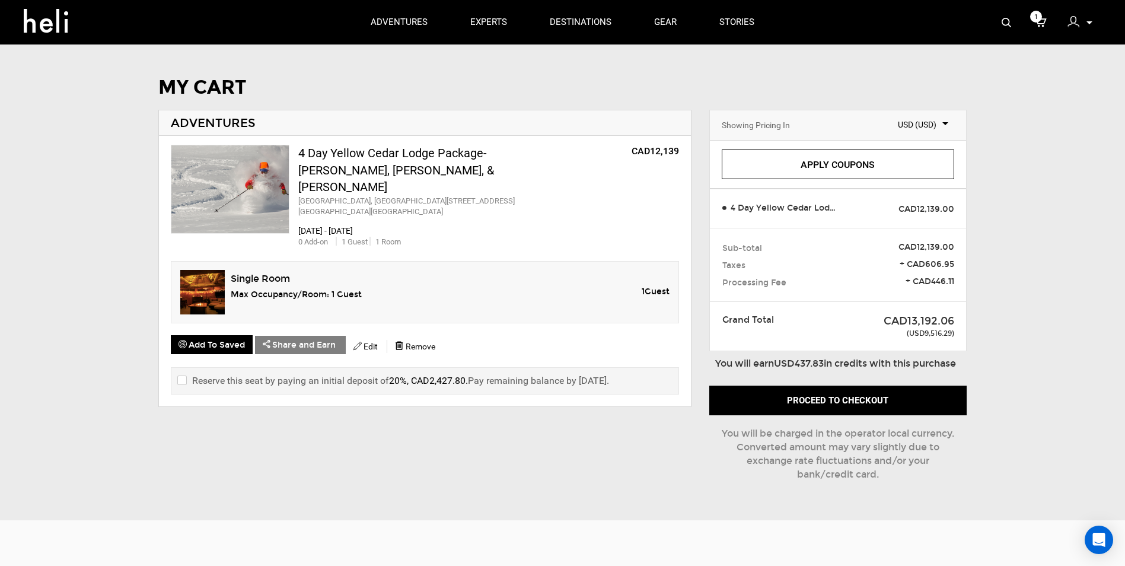
click at [180, 374] on input "checkbox" at bounding box center [181, 381] width 8 height 14
checkbox input "true"
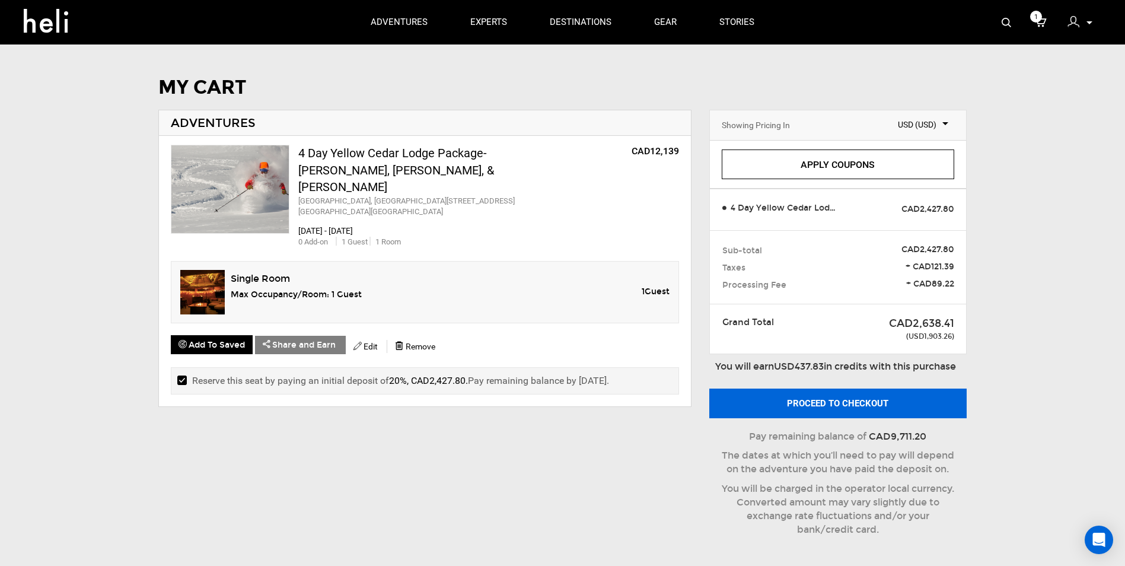
click at [563, 402] on button "Proceed to checkout" at bounding box center [837, 404] width 257 height 30
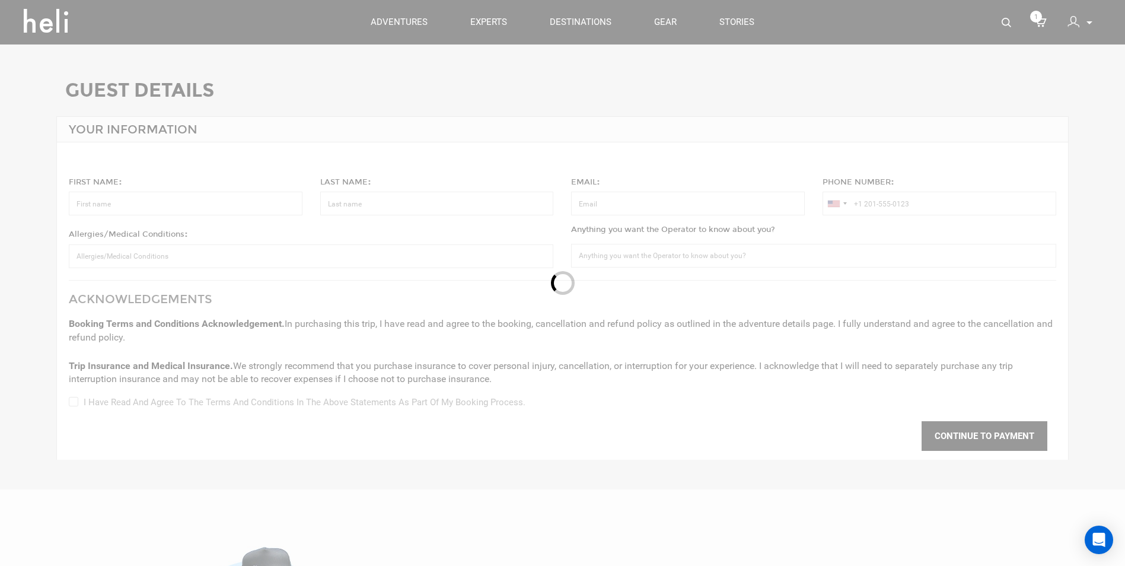
type input "[PERSON_NAME]"
type input "Ehrnstein"
type input "[EMAIL_ADDRESS][DOMAIN_NAME]"
type input "[PHONE_NUMBER]"
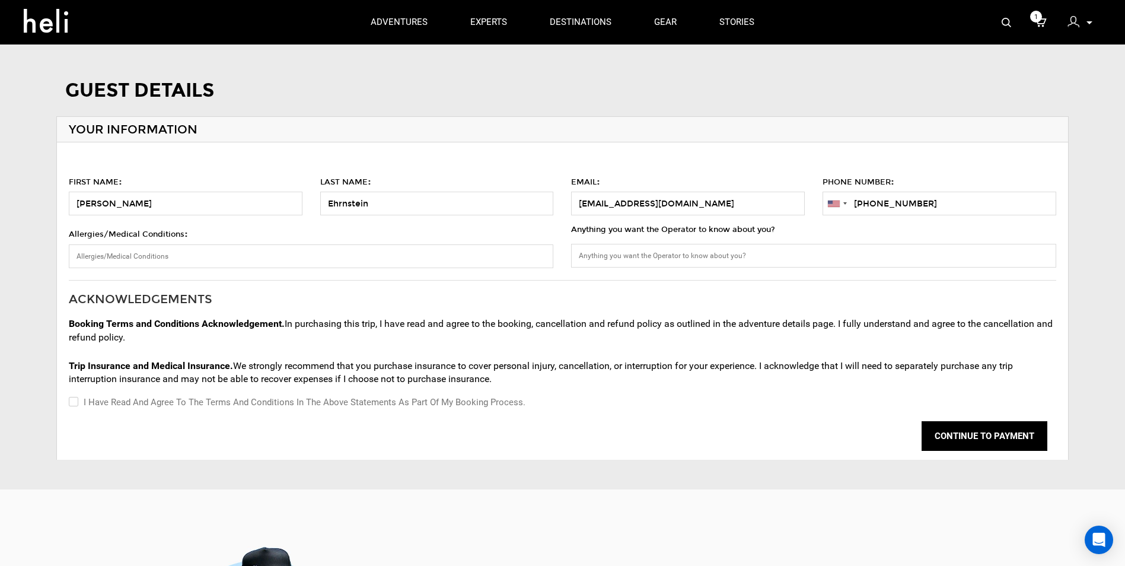
click at [77, 398] on label "I have read and agree to the terms and conditions in the above statements as pa…" at bounding box center [297, 402] width 457 height 14
click at [77, 398] on input "I have read and agree to the terms and conditions in the above statements as pa…" at bounding box center [73, 402] width 8 height 14
checkbox input "true"
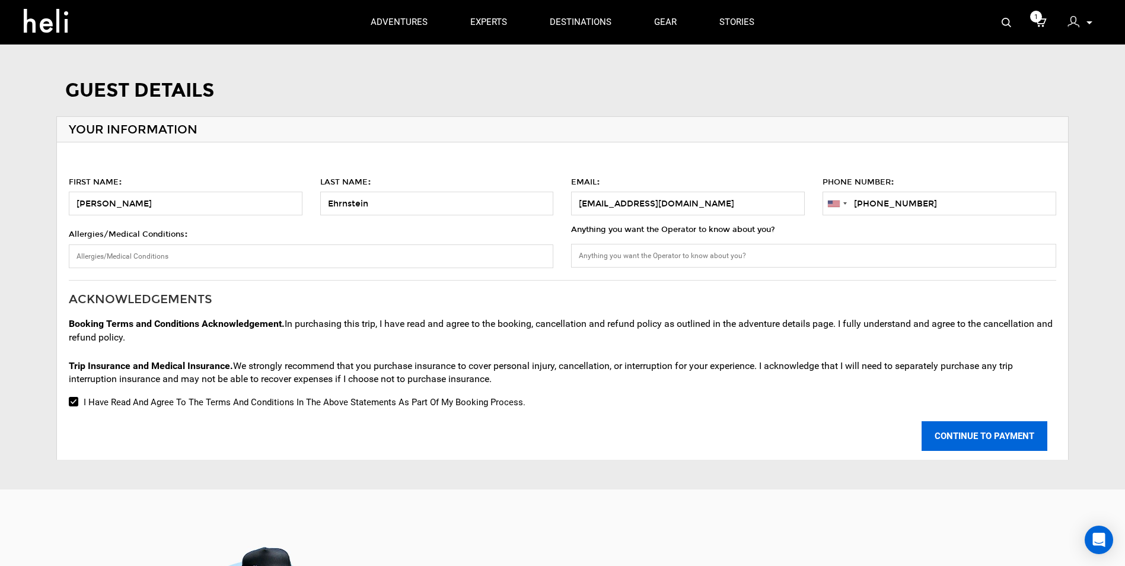
click at [563, 428] on button "CONTINUE TO PAYMENT" at bounding box center [985, 436] width 126 height 30
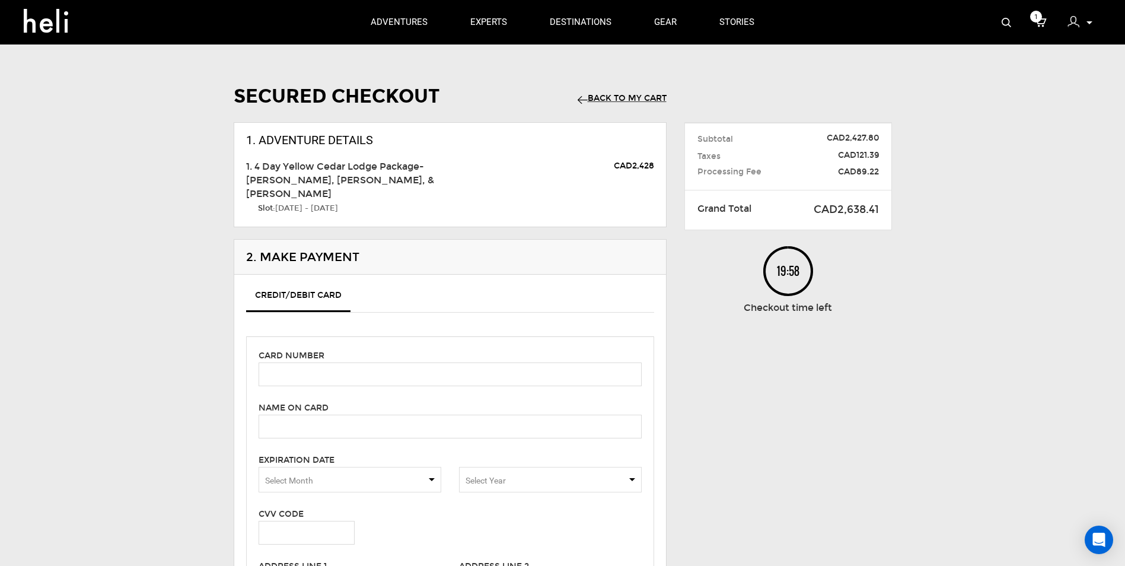
click at [319, 336] on div "Card number Name on card Please enter cardholder's name. Expiration Date Select…" at bounding box center [450, 549] width 408 height 426
click at [311, 350] on label "Card number" at bounding box center [292, 356] width 66 height 12
click at [311, 362] on input "text" at bounding box center [450, 374] width 383 height 24
type input "4246315348899988"
type input "Scott Ehrnstein"
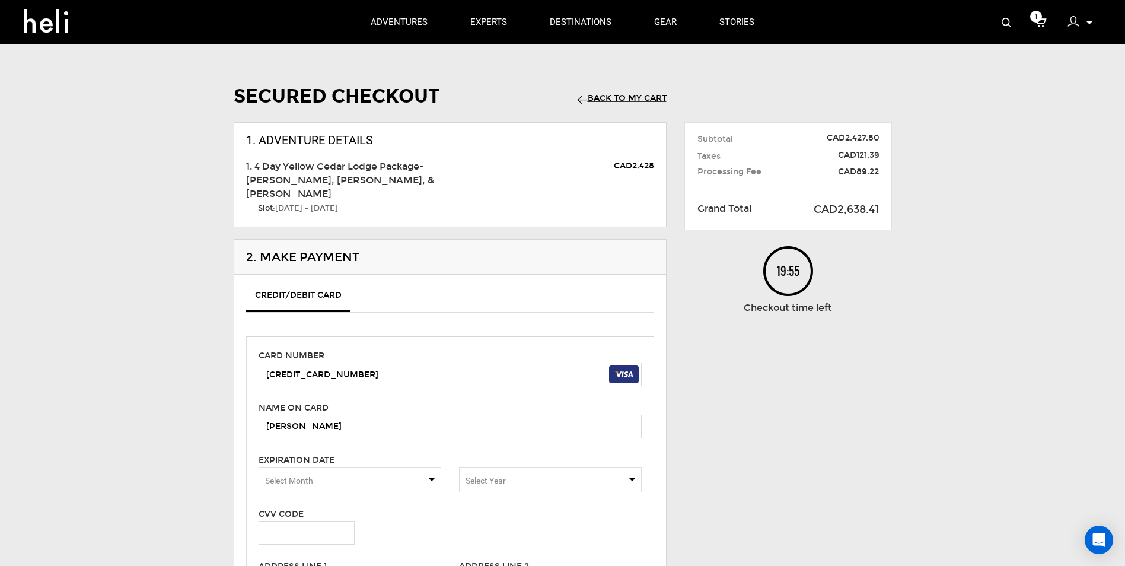
click at [335, 470] on span "Select Month" at bounding box center [350, 480] width 183 height 26
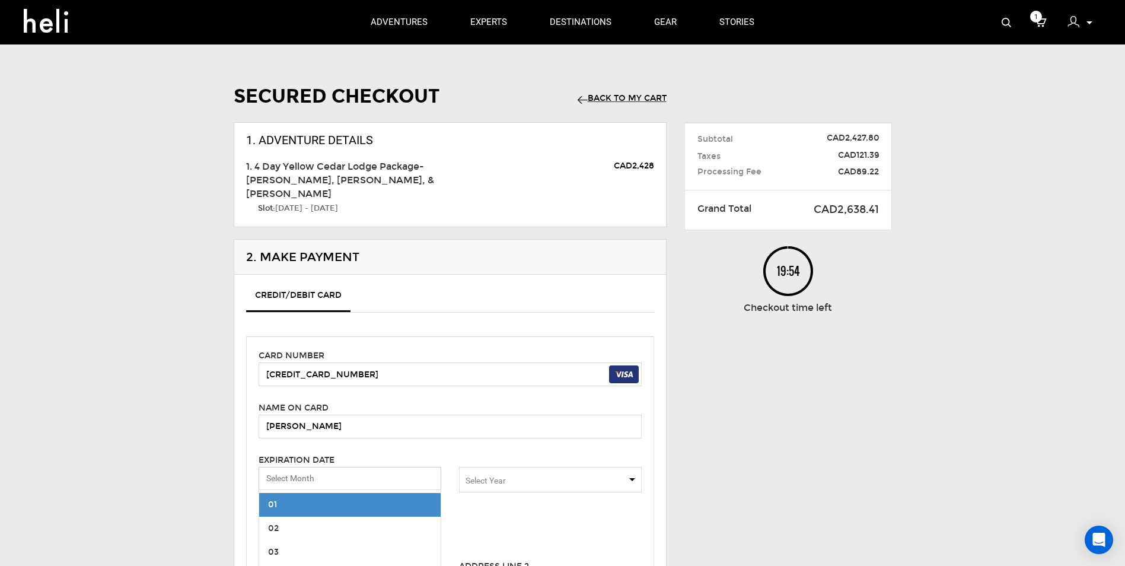
scroll to position [203, 0]
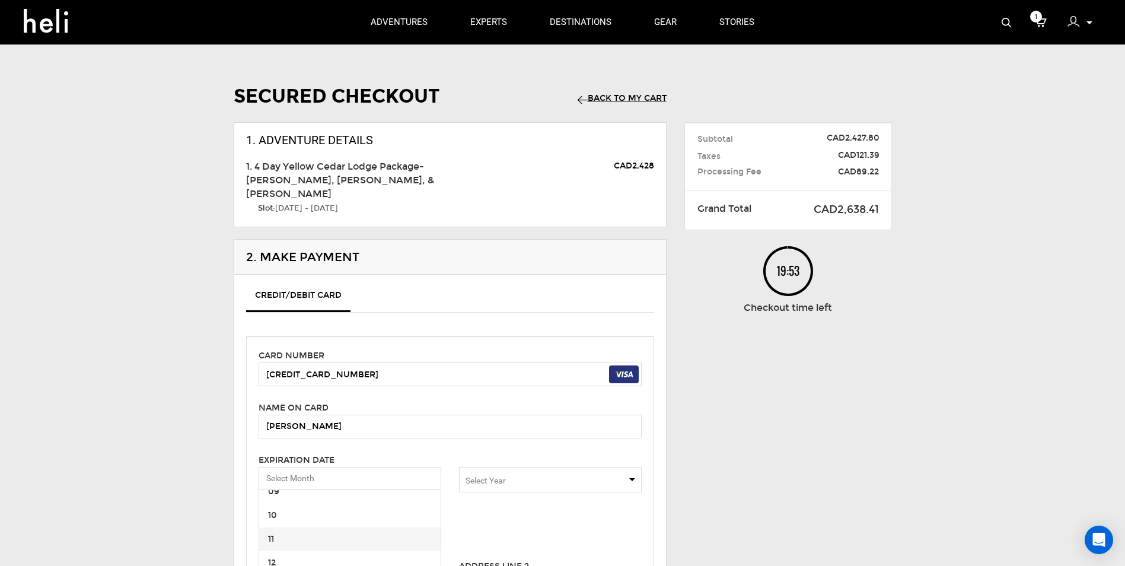
click at [323, 482] on span "11" at bounding box center [350, 539] width 182 height 24
click at [531, 467] on span "Select Year" at bounding box center [550, 480] width 183 height 26
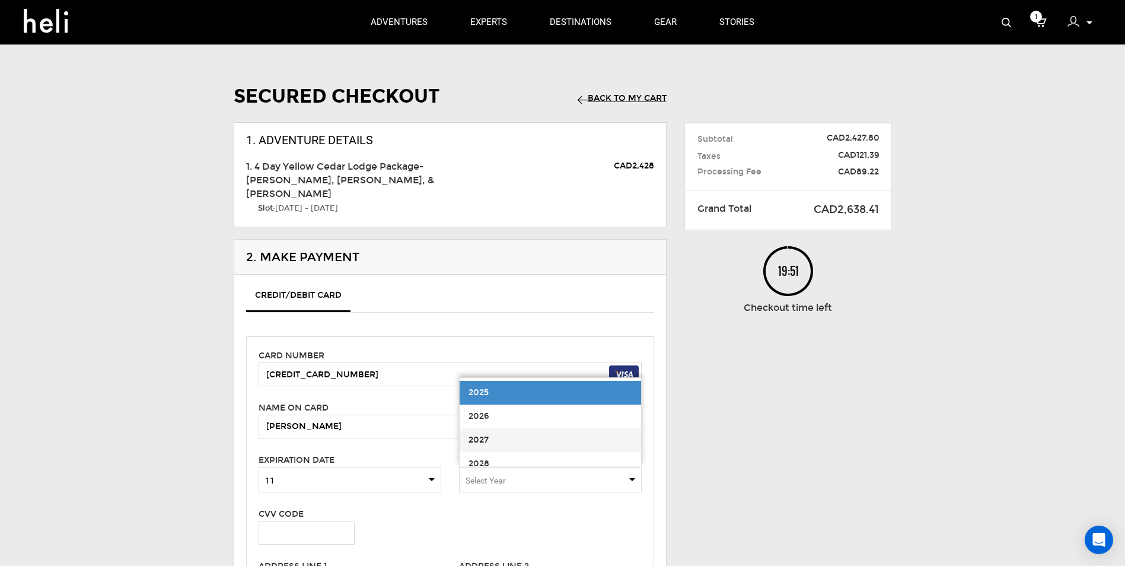
click at [530, 437] on span "2027" at bounding box center [551, 440] width 182 height 24
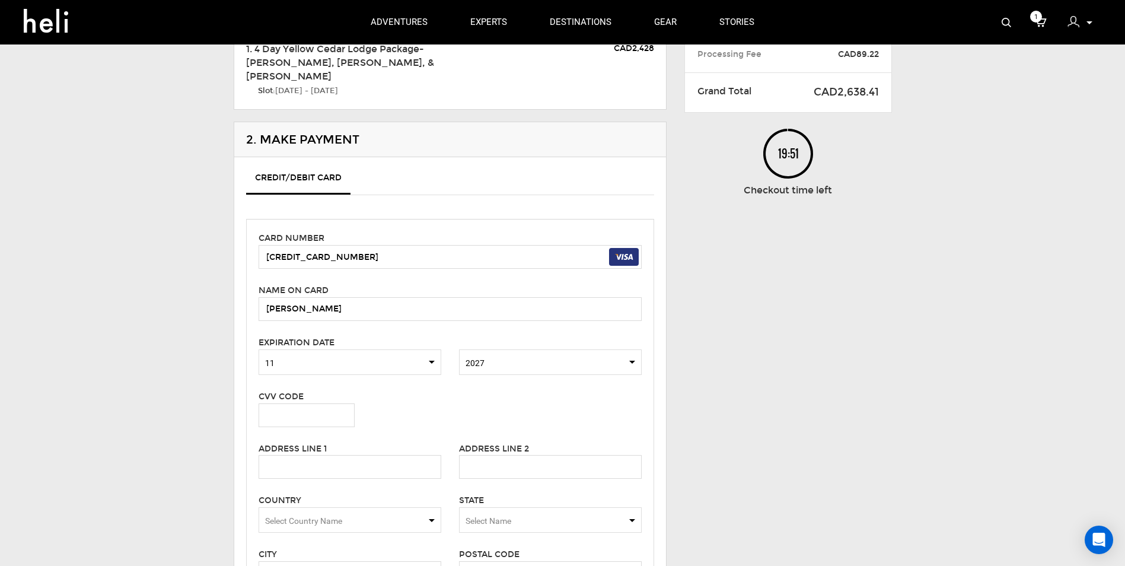
scroll to position [119, 0]
click at [309, 402] on input "text" at bounding box center [307, 414] width 96 height 24
type input "829"
click at [301, 454] on input "text" at bounding box center [350, 466] width 183 height 24
type input "5522 CAMINO CERRALVO"
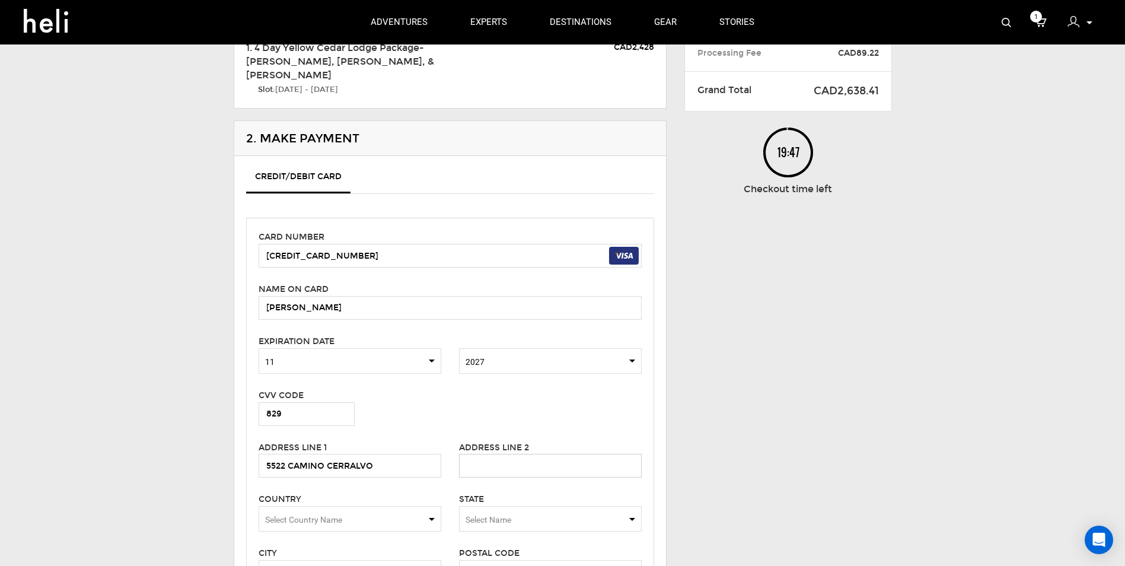
type input "5522 CAMINO CERRALVO"
type input "SANTA BARBARA"
type input "93111"
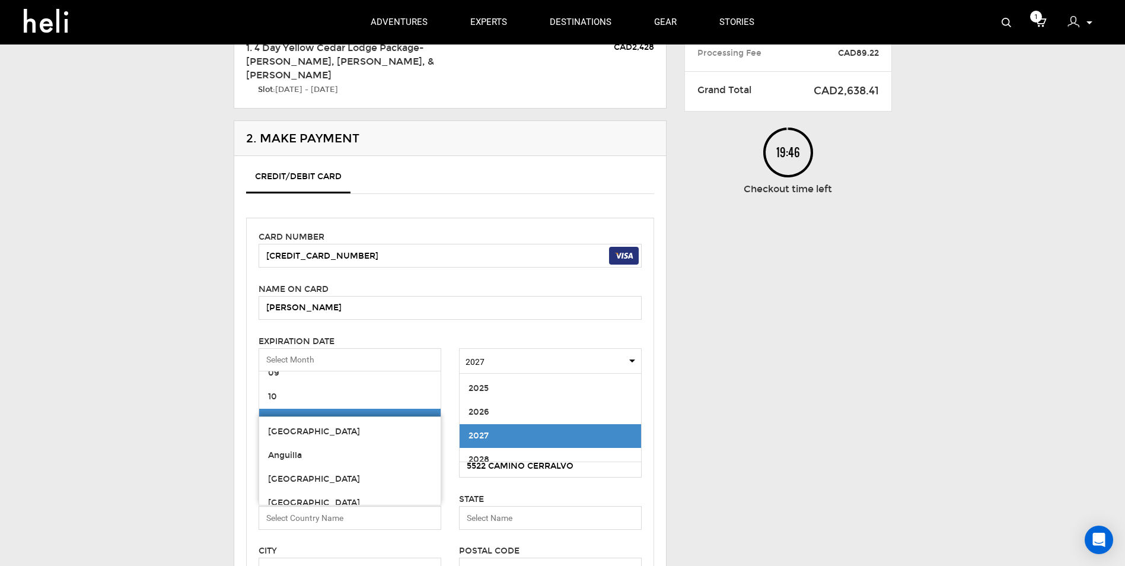
click at [563, 387] on div "Secured Checkout Back to my Cart 1. Adventure Details 1. 4 Day Yellow Cedar Lod…" at bounding box center [563, 317] width 694 height 719
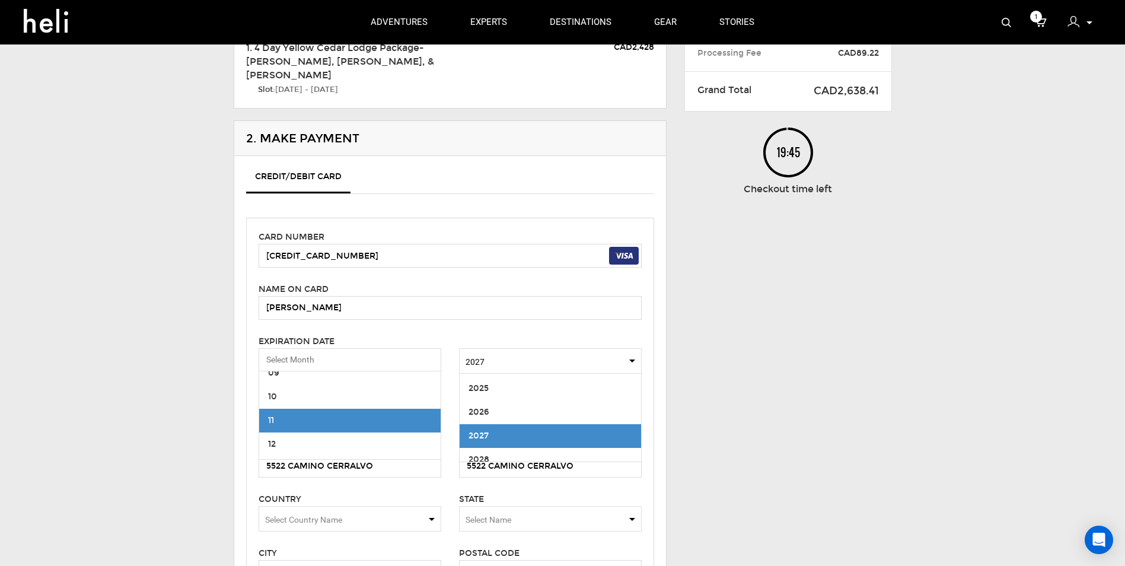
click at [563, 374] on div "Secured Checkout Back to my Cart 1. Adventure Details 1. 4 Day Yellow Cedar Lod…" at bounding box center [563, 318] width 694 height 721
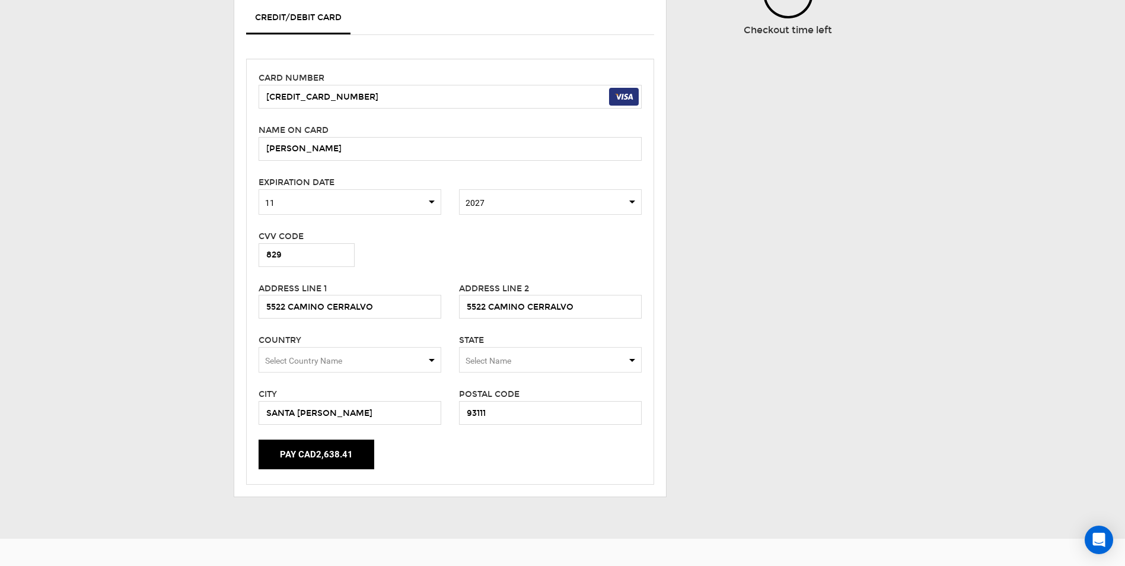
scroll to position [297, 0]
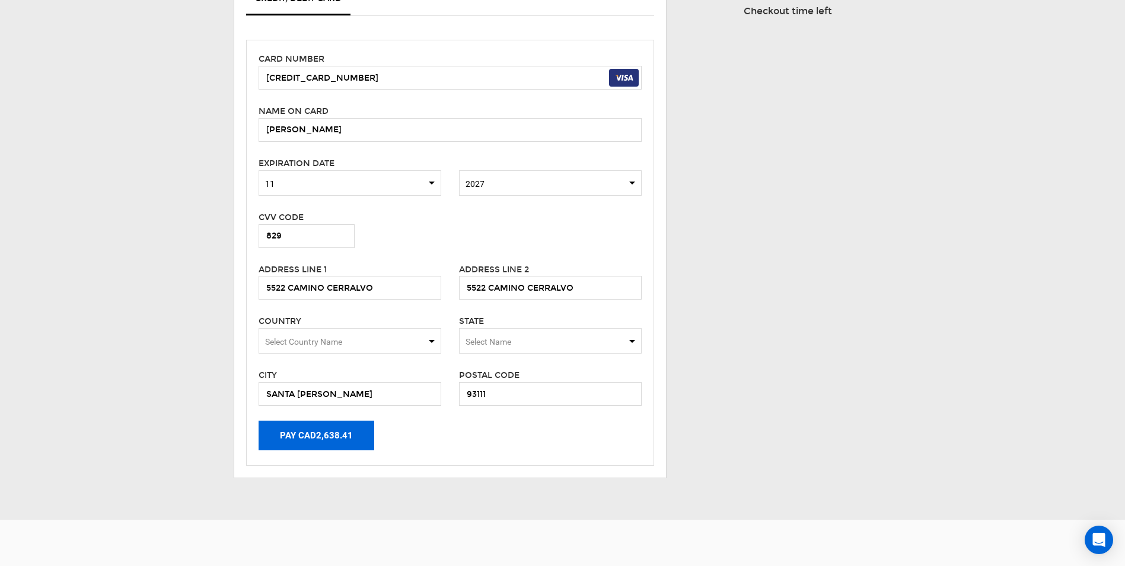
click at [331, 425] on button "Pay CAD2,638.41" at bounding box center [317, 436] width 116 height 30
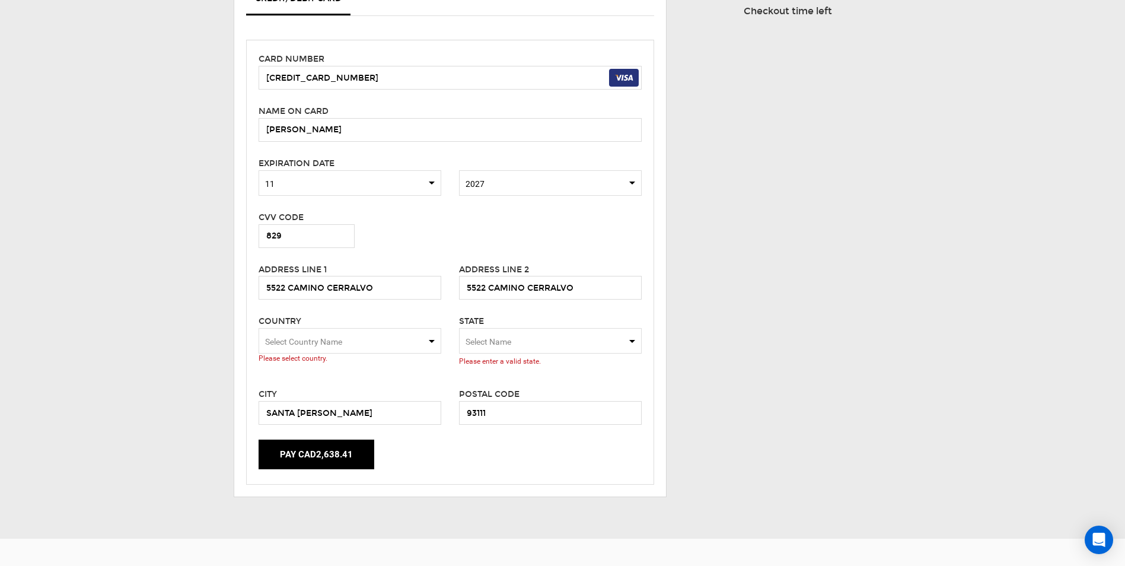
click at [319, 333] on span "Select Country Name" at bounding box center [350, 341] width 183 height 26
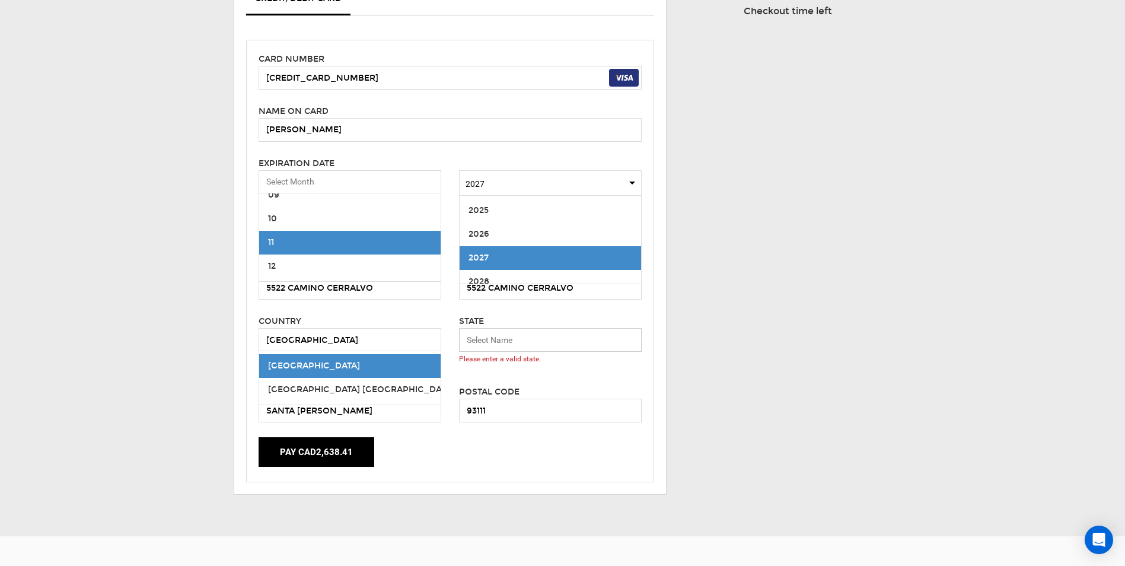
scroll to position [0, 0]
click at [336, 446] on button "Pay CAD2,638.41" at bounding box center [317, 452] width 116 height 30
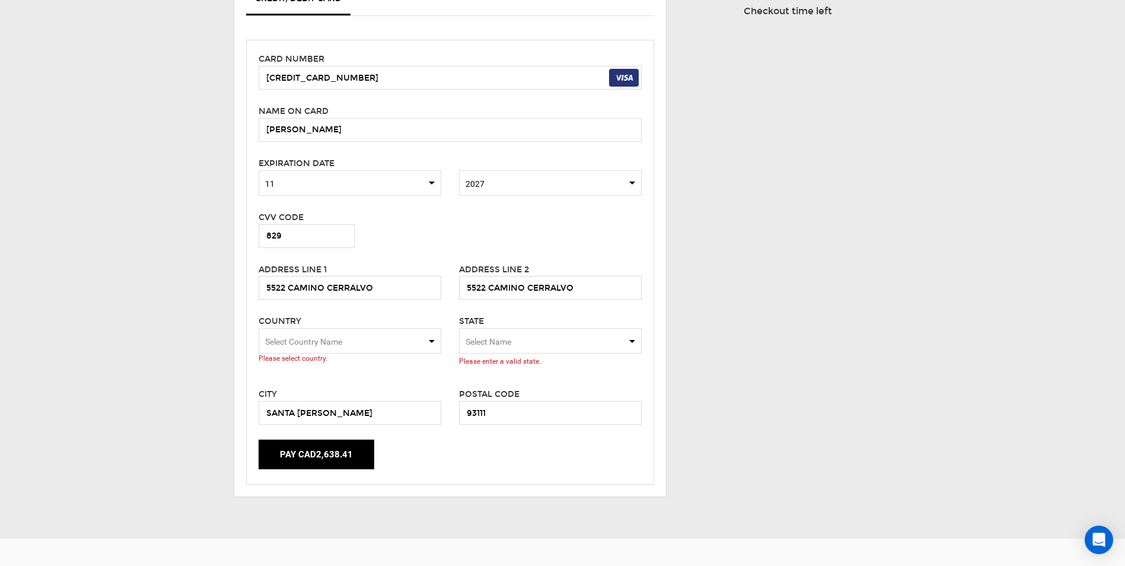
click at [364, 328] on span "Select Country Name" at bounding box center [350, 341] width 183 height 26
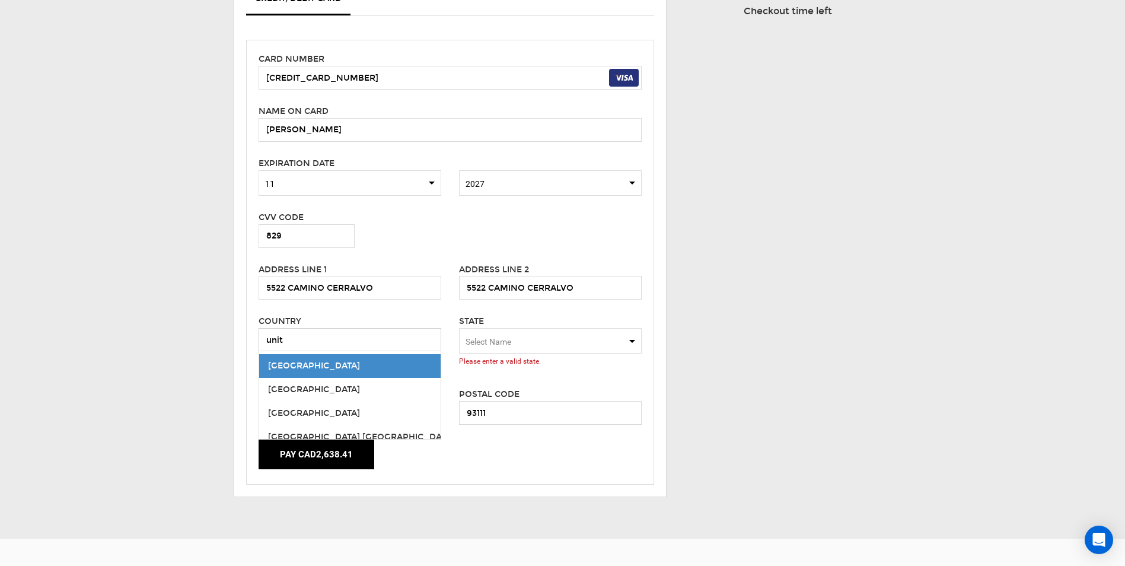
type input "[GEOGRAPHIC_DATA]"
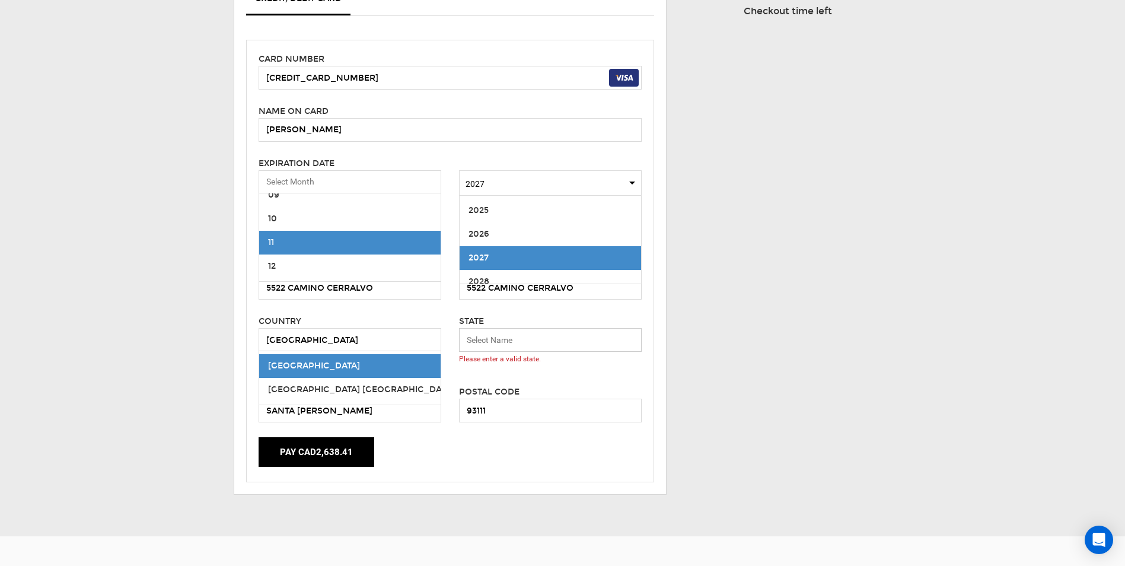
click at [517, 328] on input "Select box" at bounding box center [550, 340] width 183 height 24
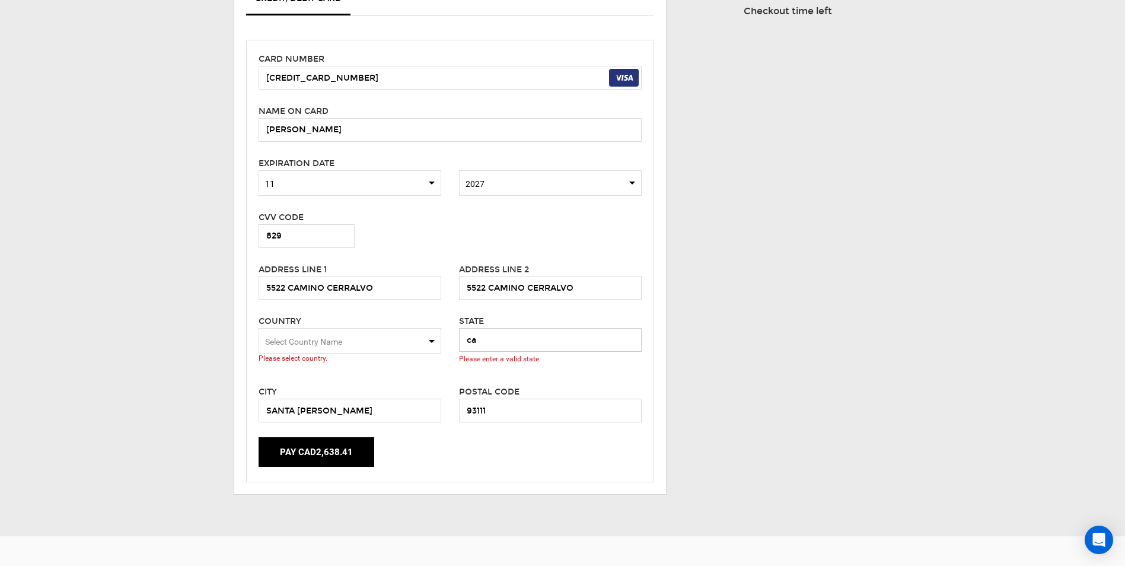
type input "ca"
click at [424, 328] on span "Select Country Name" at bounding box center [350, 341] width 183 height 26
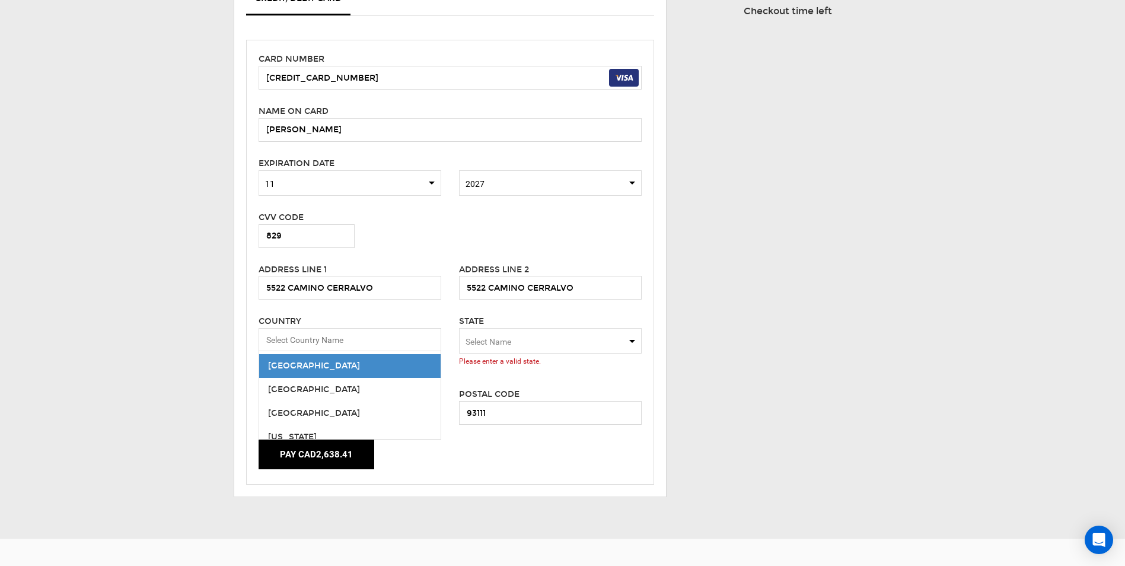
click at [489, 337] on span "Select Name" at bounding box center [489, 341] width 46 height 9
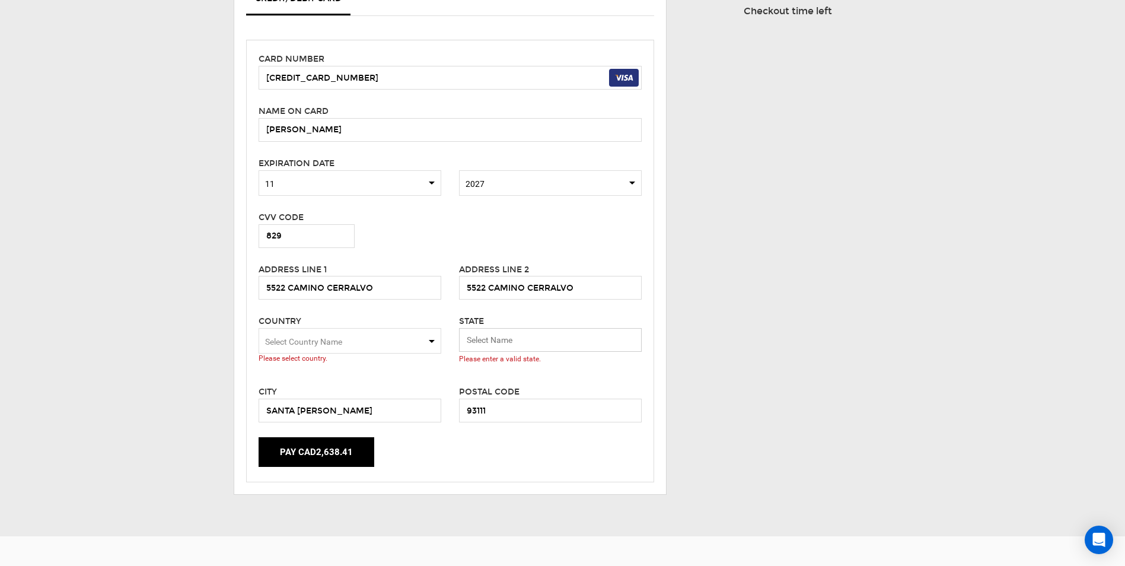
click at [563, 336] on input "Select box" at bounding box center [550, 340] width 183 height 24
click at [438, 328] on span "Select Country Name" at bounding box center [350, 341] width 183 height 26
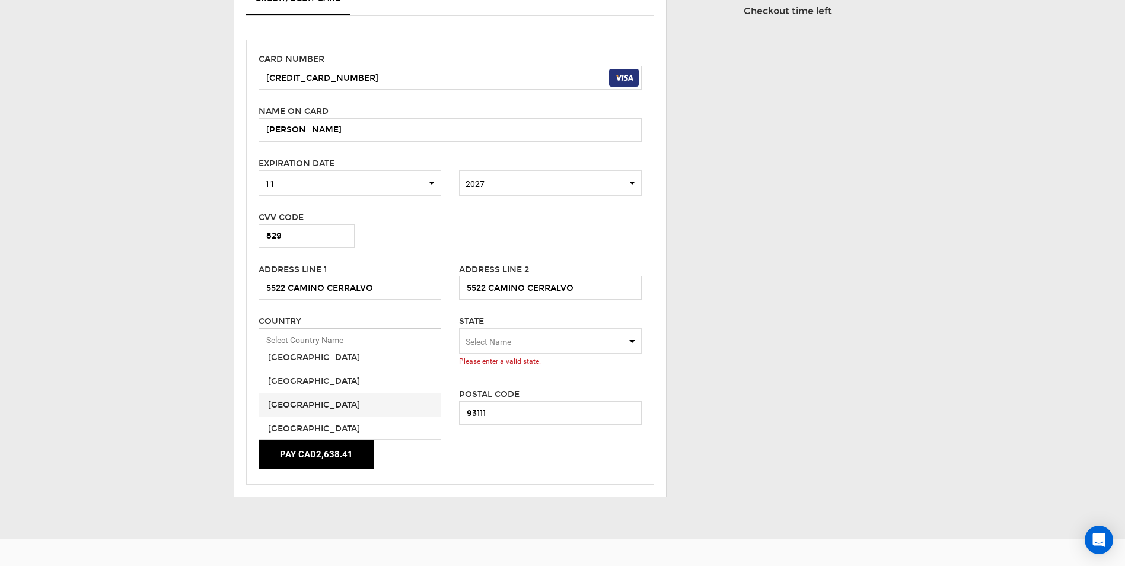
scroll to position [5430, 0]
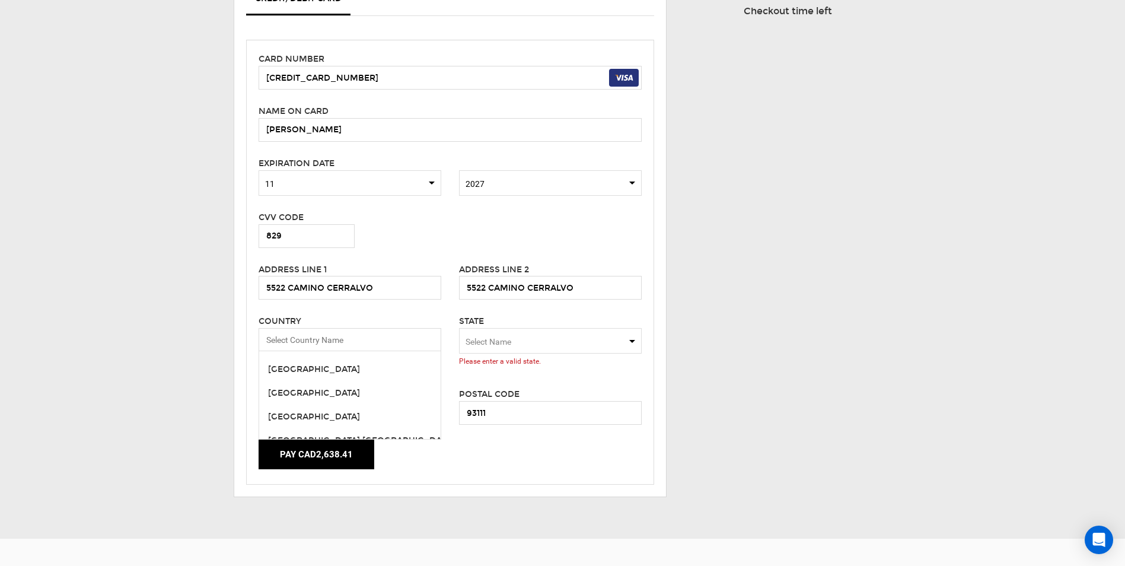
click at [329, 405] on span "[GEOGRAPHIC_DATA]" at bounding box center [350, 417] width 182 height 24
click at [517, 329] on span "Select Name" at bounding box center [550, 341] width 183 height 26
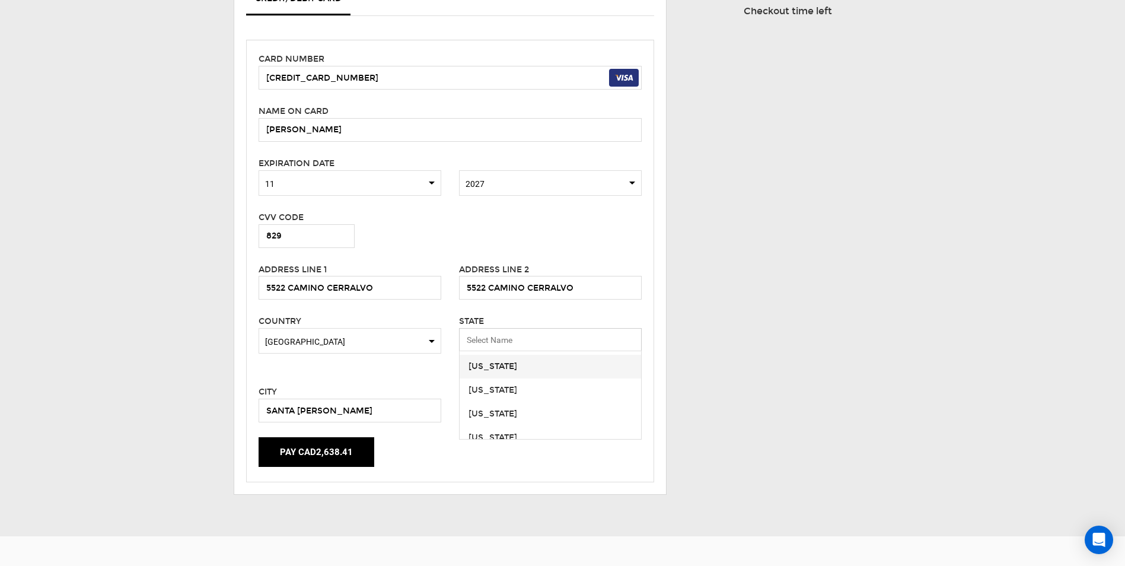
scroll to position [74, 0]
click at [559, 381] on div "California" at bounding box center [551, 387] width 164 height 12
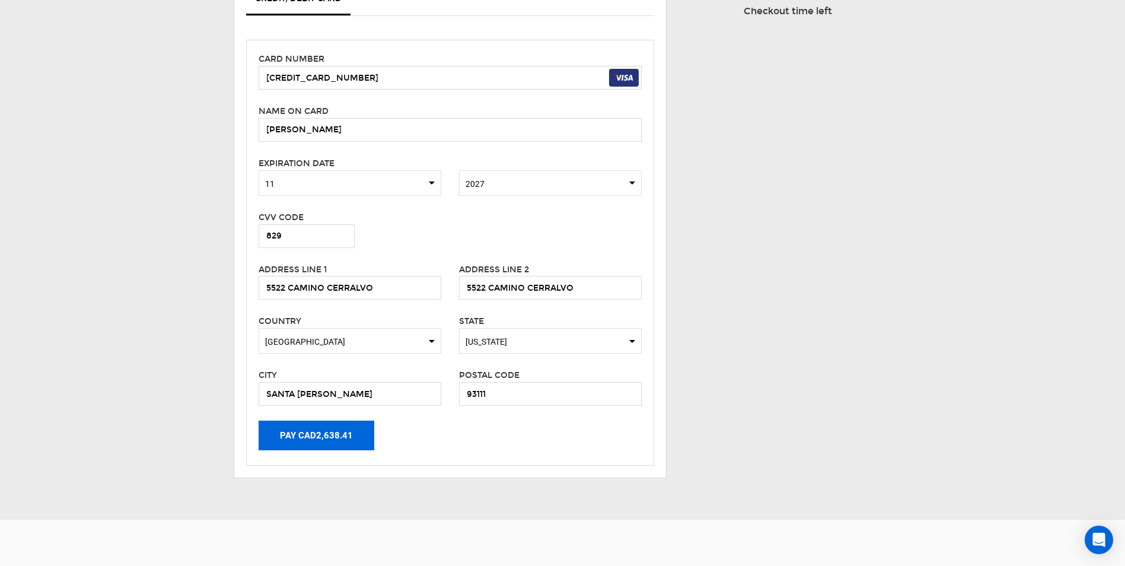
click at [343, 423] on button "Pay CAD2,638.41" at bounding box center [317, 436] width 116 height 30
